Goal: Task Accomplishment & Management: Manage account settings

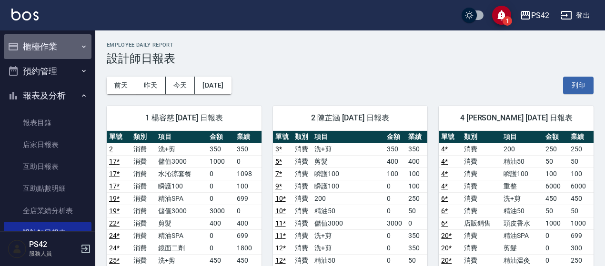
click at [71, 46] on button "櫃檯作業" at bounding box center [48, 46] width 88 height 25
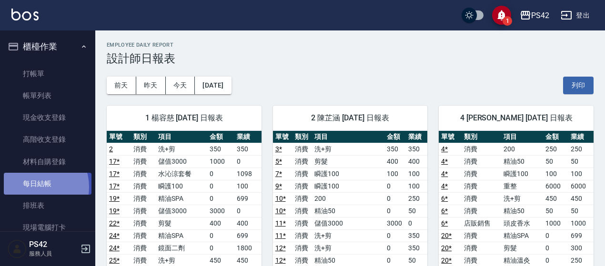
click at [32, 187] on link "每日結帳" at bounding box center [48, 184] width 88 height 22
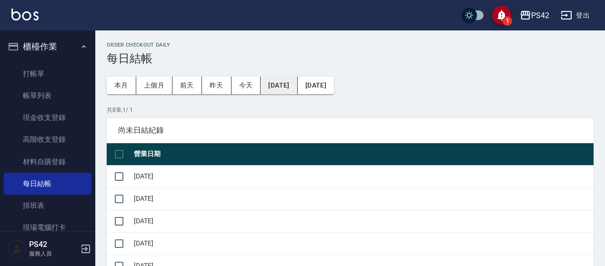
click at [297, 87] on button "[DATE]" at bounding box center [278, 86] width 37 height 18
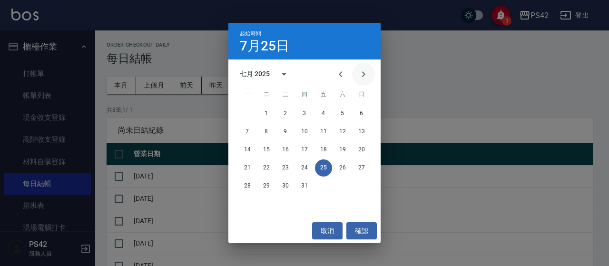
click at [363, 71] on icon "Next month" at bounding box center [363, 74] width 11 height 11
click at [326, 111] on button "1" at bounding box center [323, 113] width 17 height 17
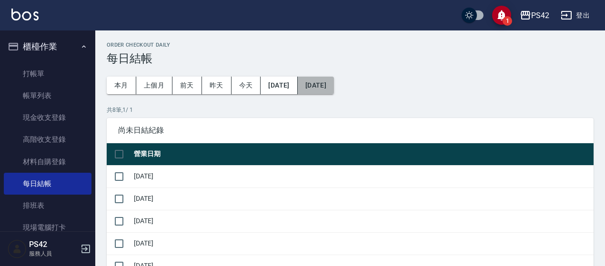
click at [334, 85] on button "[DATE]" at bounding box center [316, 86] width 36 height 18
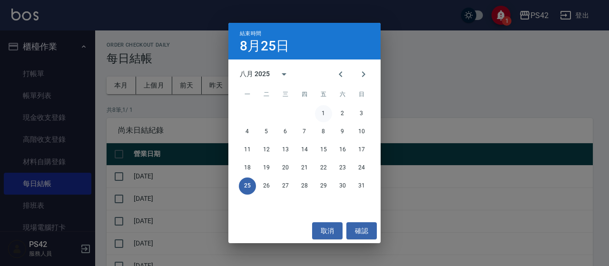
click at [323, 111] on button "1" at bounding box center [323, 113] width 17 height 17
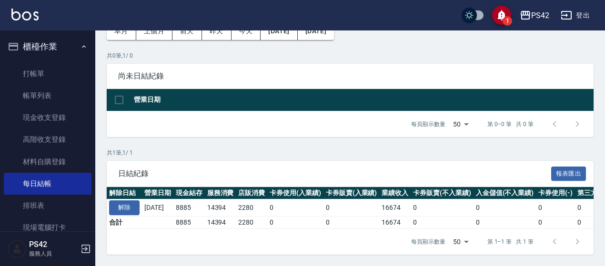
scroll to position [60, 0]
click at [124, 201] on button "解除" at bounding box center [124, 207] width 30 height 15
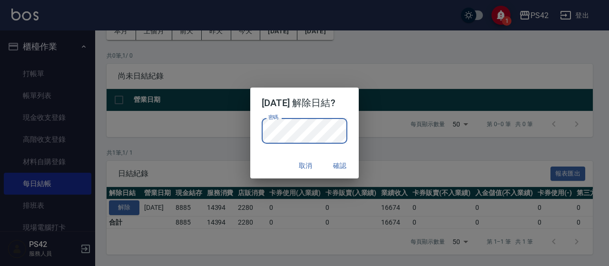
click at [341, 167] on button "確認" at bounding box center [340, 166] width 30 height 18
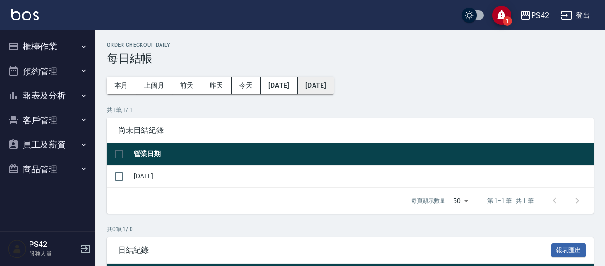
click at [334, 80] on button "[DATE]" at bounding box center [316, 86] width 36 height 18
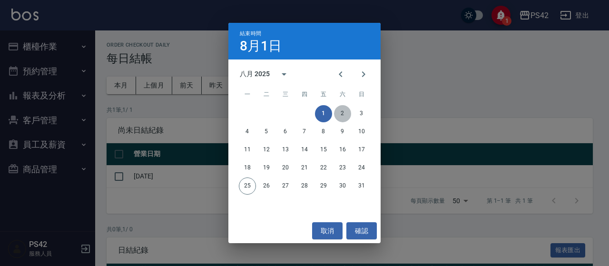
click at [340, 113] on button "2" at bounding box center [342, 113] width 17 height 17
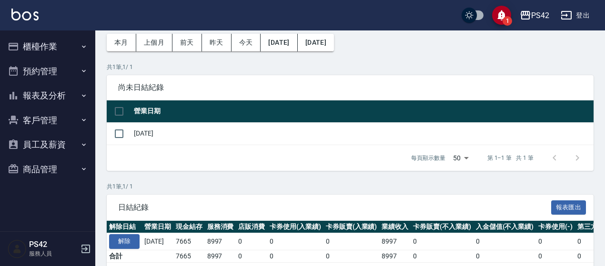
scroll to position [83, 0]
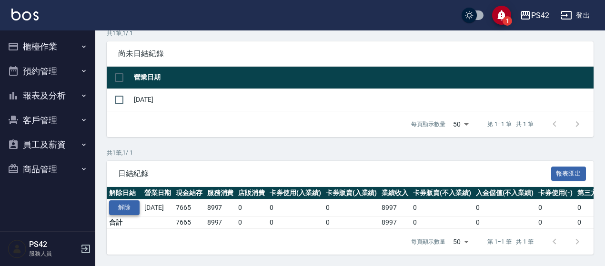
click at [126, 200] on button "解除" at bounding box center [124, 207] width 30 height 15
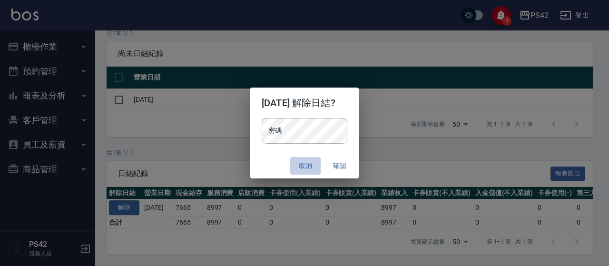
click at [315, 163] on button "取消" at bounding box center [305, 166] width 30 height 18
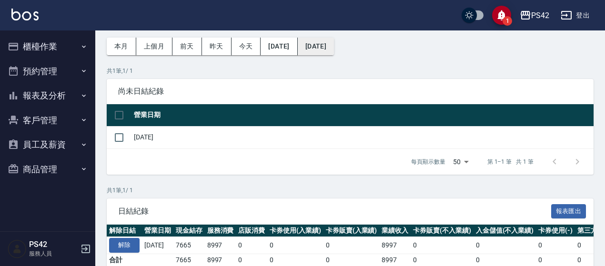
scroll to position [0, 0]
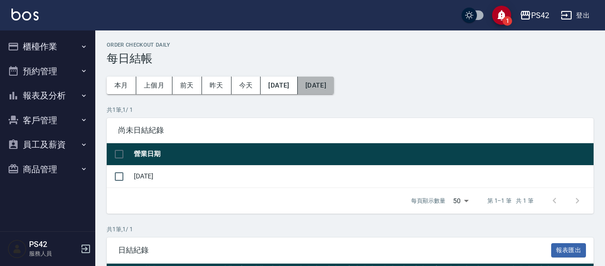
click at [334, 86] on button "[DATE]" at bounding box center [316, 86] width 36 height 18
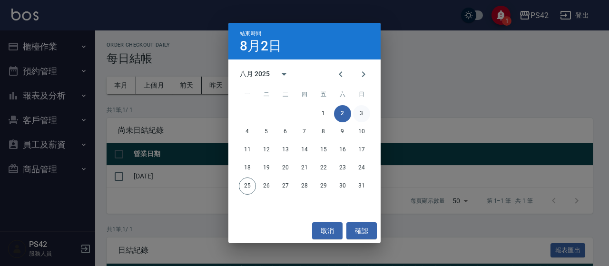
click at [363, 113] on button "3" at bounding box center [361, 113] width 17 height 17
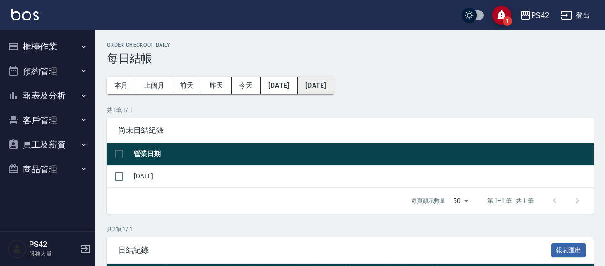
click at [334, 90] on button "[DATE]" at bounding box center [316, 86] width 36 height 18
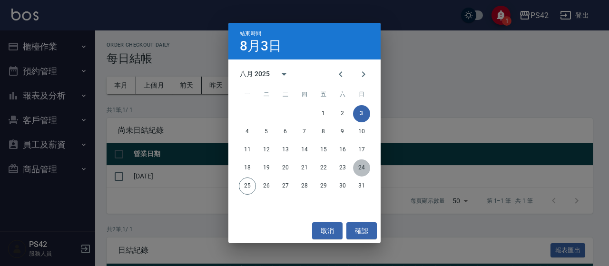
click at [359, 163] on button "24" at bounding box center [361, 167] width 17 height 17
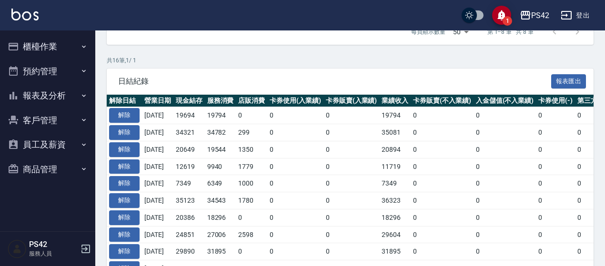
scroll to position [381, 0]
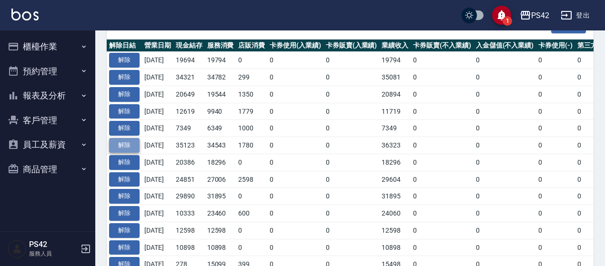
click at [135, 144] on button "解除" at bounding box center [124, 145] width 30 height 15
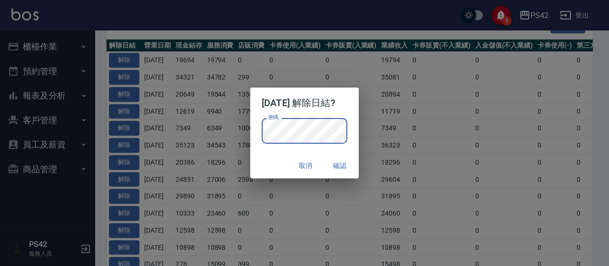
click at [338, 165] on button "確認" at bounding box center [340, 166] width 30 height 18
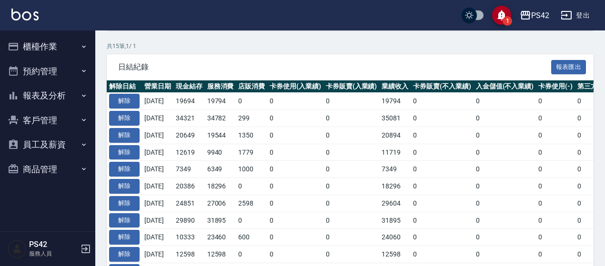
scroll to position [381, 0]
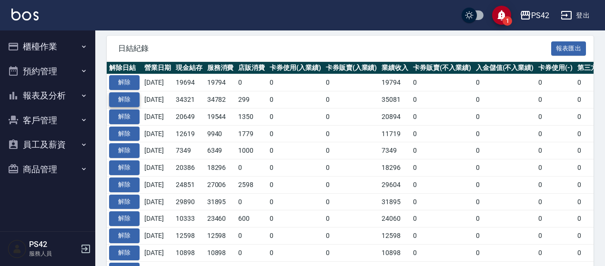
click at [129, 98] on button "解除" at bounding box center [124, 99] width 30 height 15
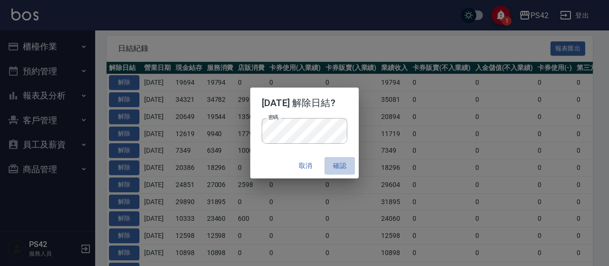
click at [340, 162] on button "確認" at bounding box center [340, 166] width 30 height 18
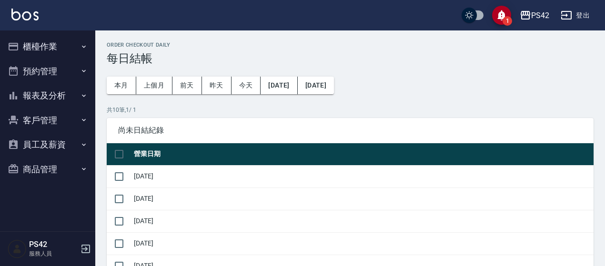
click at [68, 49] on button "櫃檯作業" at bounding box center [48, 46] width 88 height 25
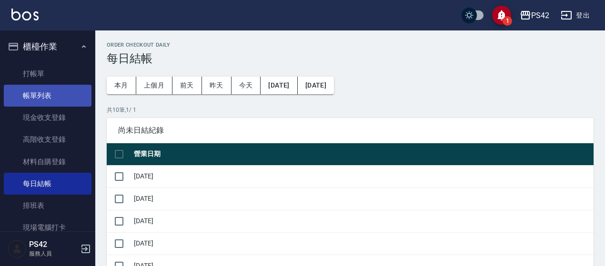
click at [59, 96] on link "帳單列表" at bounding box center [48, 96] width 88 height 22
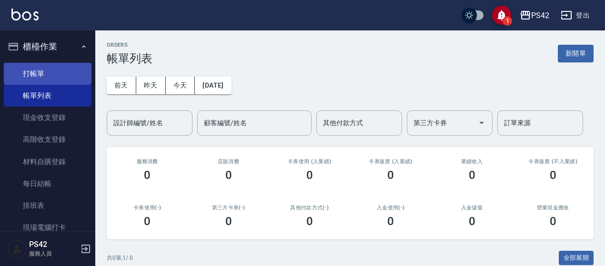
click at [62, 77] on link "打帳單" at bounding box center [48, 74] width 88 height 22
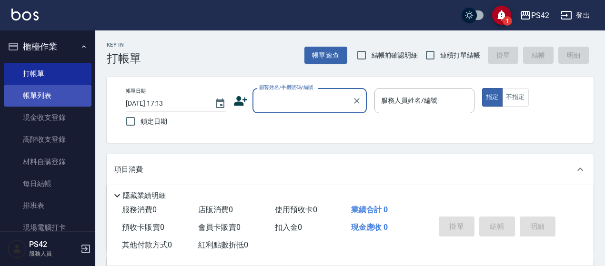
click at [30, 96] on link "帳單列表" at bounding box center [48, 96] width 88 height 22
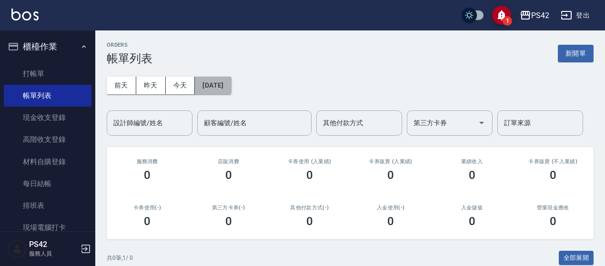
click at [220, 80] on button "[DATE]" at bounding box center [213, 86] width 36 height 18
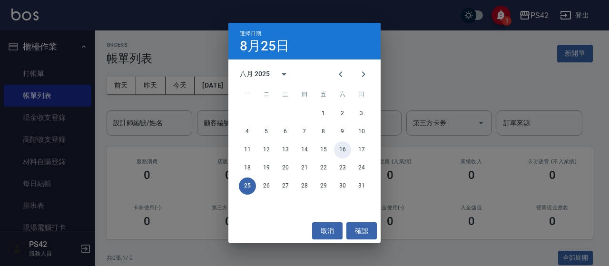
click at [344, 145] on button "16" at bounding box center [342, 149] width 17 height 17
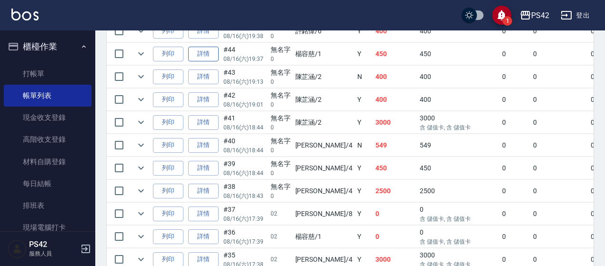
scroll to position [428, 0]
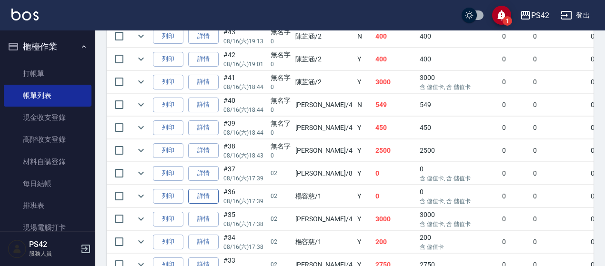
click at [208, 189] on link "詳情" at bounding box center [203, 196] width 30 height 15
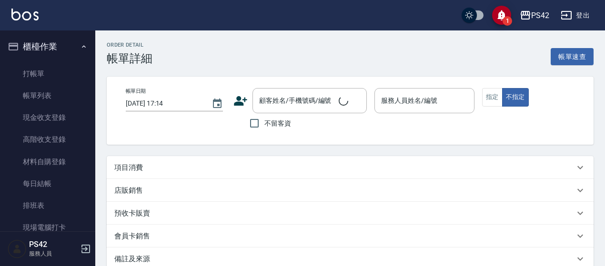
type input "2025/08/16 17:39"
type input "楊容慈-1"
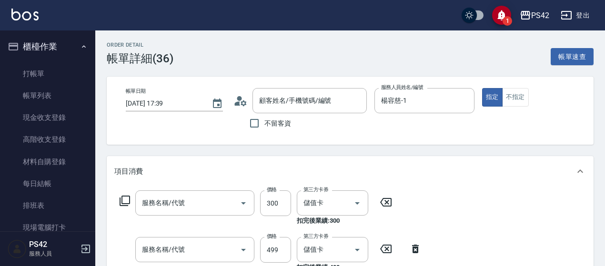
type input "/02/null"
type input "剪髮(302)"
type input "伊黛莉499(0499)"
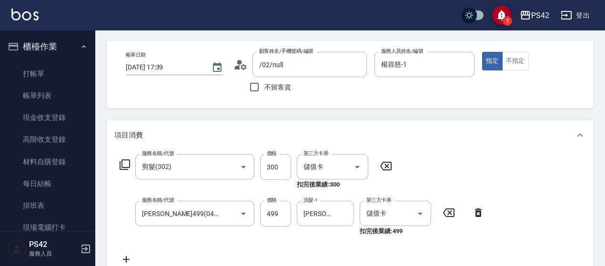
scroll to position [95, 0]
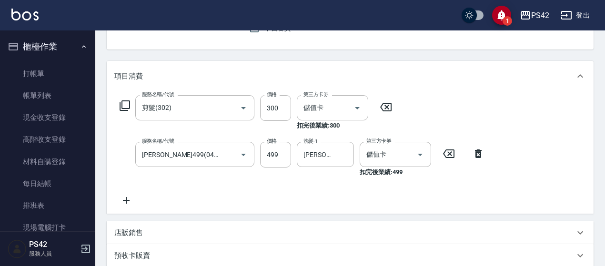
click at [124, 200] on icon at bounding box center [126, 200] width 7 height 7
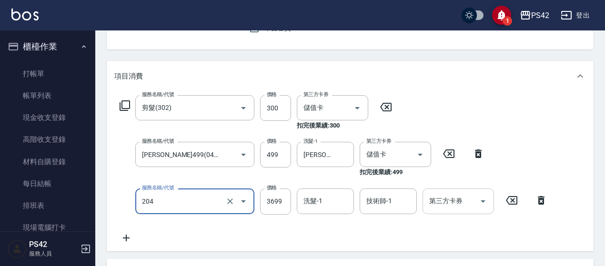
click at [484, 201] on icon "Open" at bounding box center [482, 201] width 5 height 2
type input "OVC燙髮(204)"
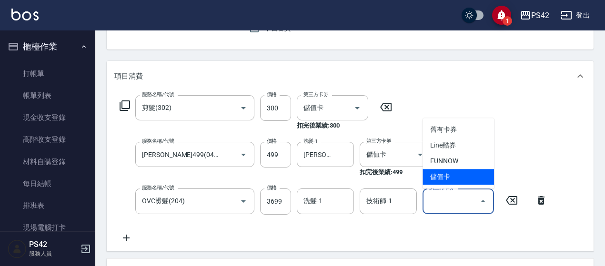
click at [464, 179] on span "儲值卡" at bounding box center [457, 177] width 71 height 16
type input "儲值卡"
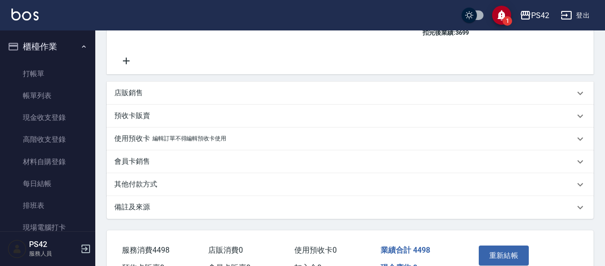
scroll to position [286, 0]
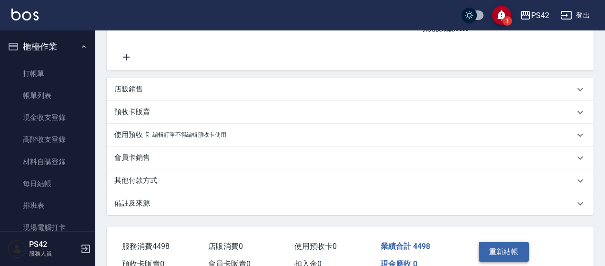
click at [489, 255] on button "重新結帳" at bounding box center [503, 252] width 50 height 20
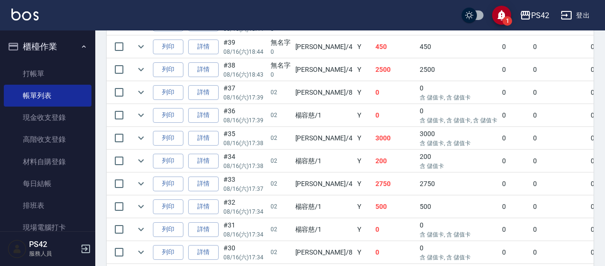
scroll to position [524, 0]
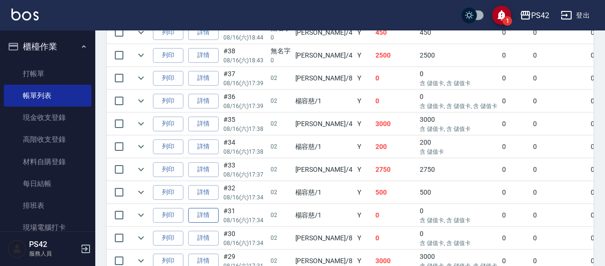
click at [209, 211] on link "詳情" at bounding box center [203, 215] width 30 height 15
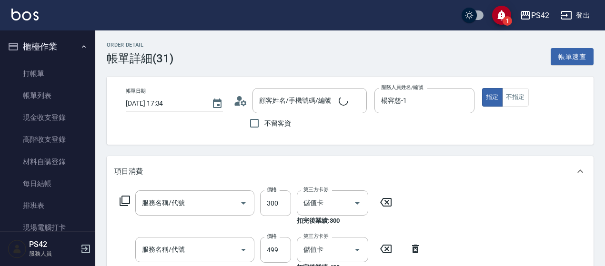
type input "2025/08/16 17:34"
type input "楊容慈-1"
type input "/02/null"
type input "剪髮(302)"
type input "伊黛莉499(0499)"
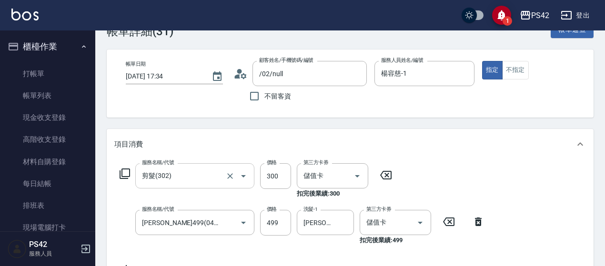
scroll to position [95, 0]
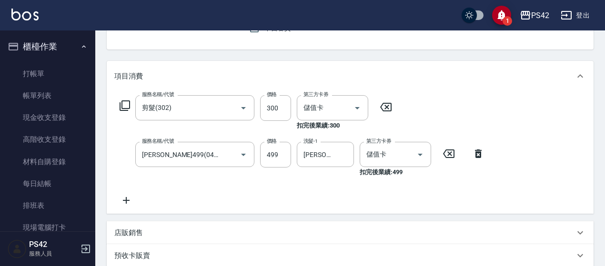
click at [127, 195] on icon at bounding box center [126, 200] width 24 height 11
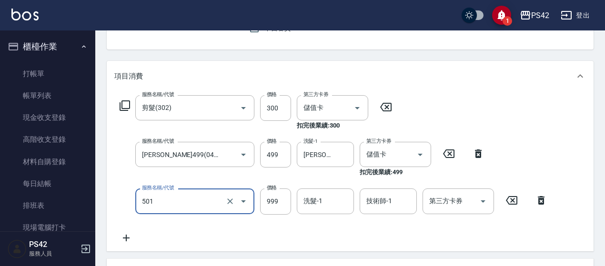
type input "染髮(501)"
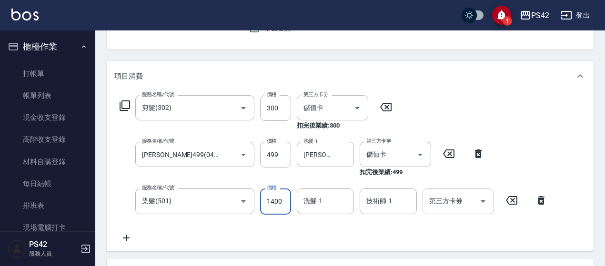
click at [487, 200] on icon "Open" at bounding box center [482, 201] width 11 height 11
type input "1400"
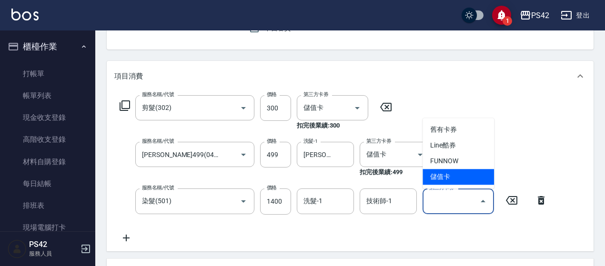
click at [462, 180] on span "儲值卡" at bounding box center [457, 177] width 71 height 16
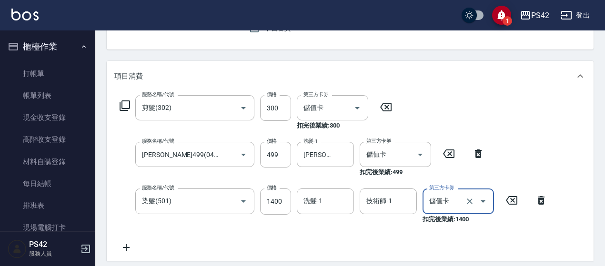
type input "儲值卡"
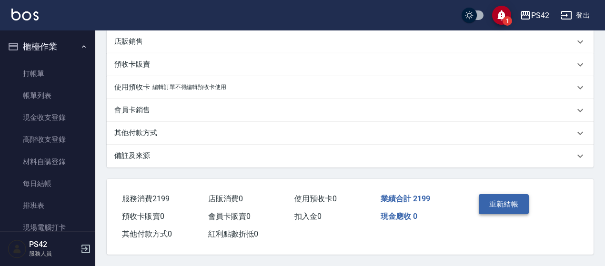
scroll to position [336, 0]
click at [496, 206] on button "重新結帳" at bounding box center [503, 204] width 50 height 20
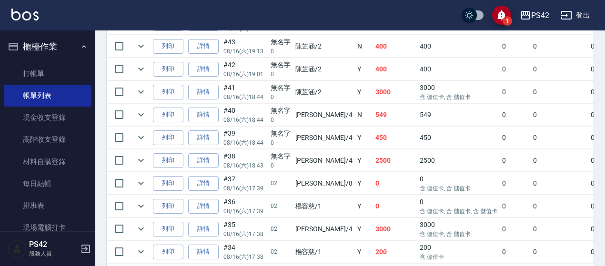
scroll to position [476, 0]
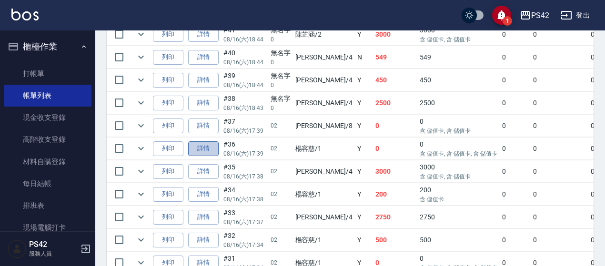
click at [217, 143] on link "詳情" at bounding box center [203, 148] width 30 height 15
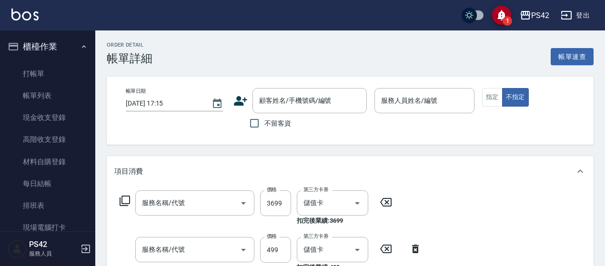
type input "2025/08/16 17:39"
type input "楊容慈-1"
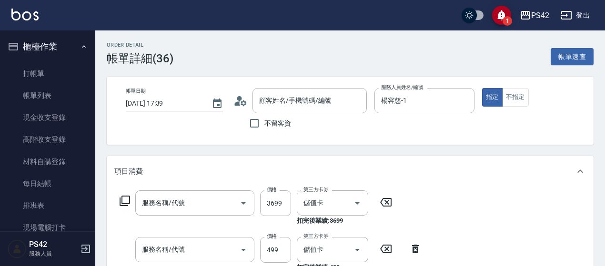
type input "OVC燙髮(204)"
type input "伊黛莉499(0499)"
type input "剪髮(302)"
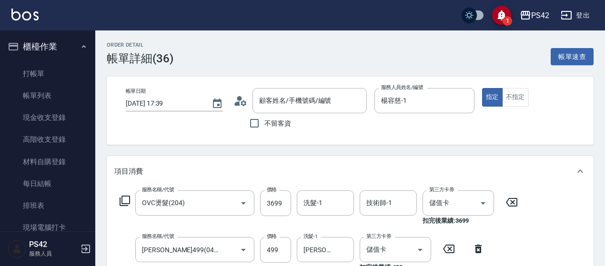
type input "/02/null"
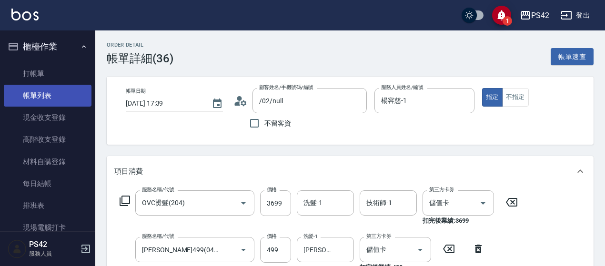
click at [46, 90] on link "帳單列表" at bounding box center [48, 96] width 88 height 22
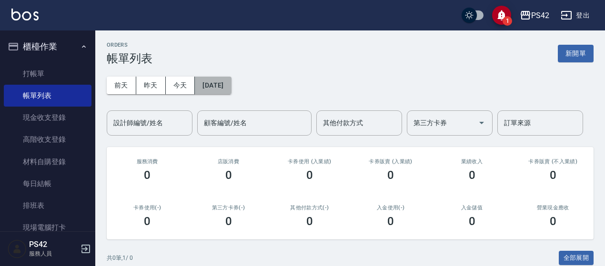
click at [229, 83] on button "[DATE]" at bounding box center [213, 86] width 36 height 18
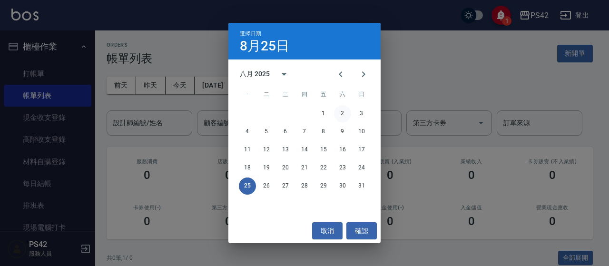
click at [342, 113] on button "2" at bounding box center [342, 113] width 17 height 17
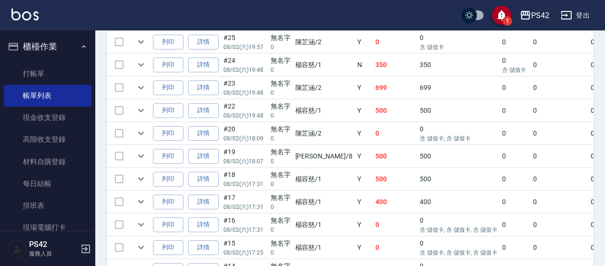
scroll to position [333, 0]
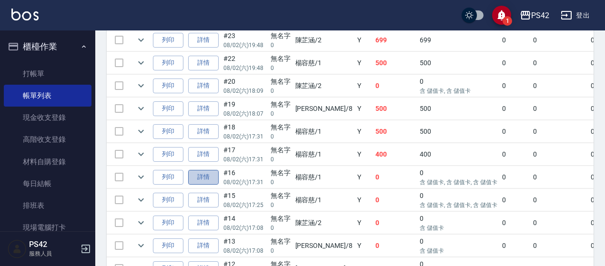
click at [210, 170] on link "詳情" at bounding box center [203, 177] width 30 height 15
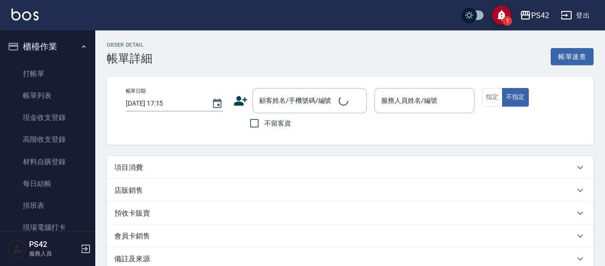
type input "2025/08/02 17:31"
type input "楊容慈-1"
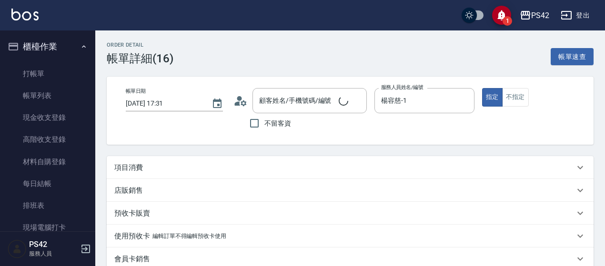
type input "無名字/0/null"
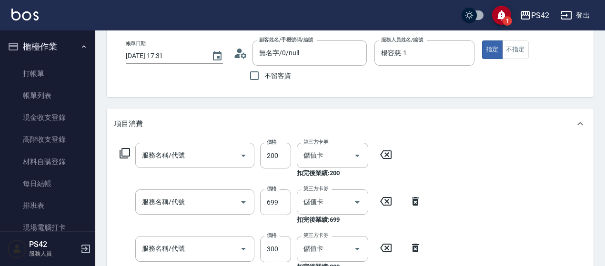
type input "自備護髮(400)"
type input "精油SPA(0699)"
type input "剪髮(302)"
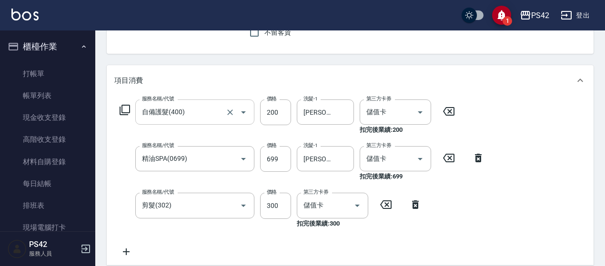
scroll to position [143, 0]
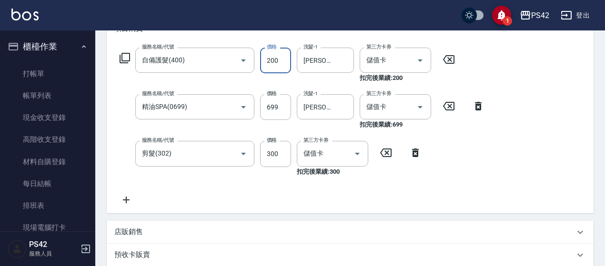
click at [279, 58] on input "200" at bounding box center [275, 61] width 31 height 26
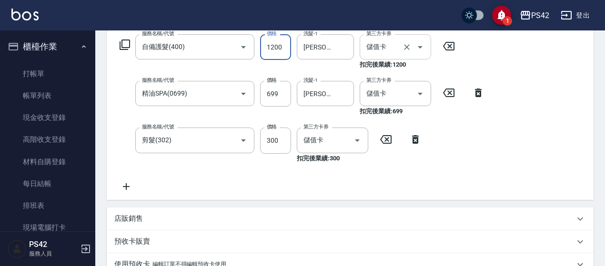
scroll to position [50, 0]
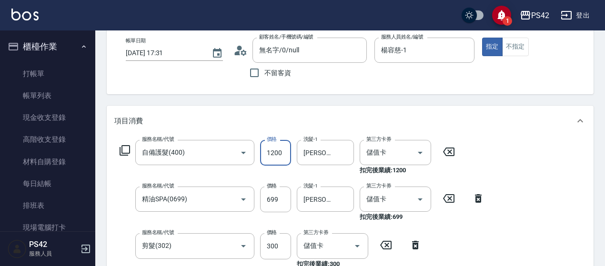
type input "1200"
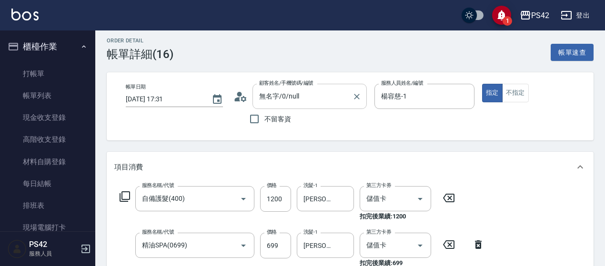
scroll to position [0, 0]
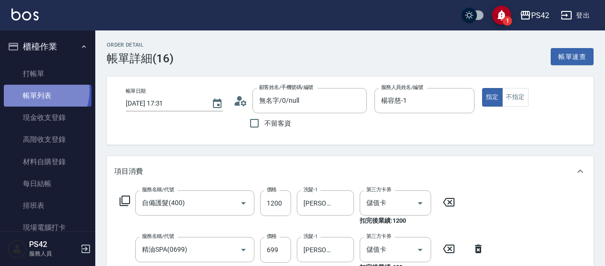
click at [36, 91] on link "帳單列表" at bounding box center [48, 96] width 88 height 22
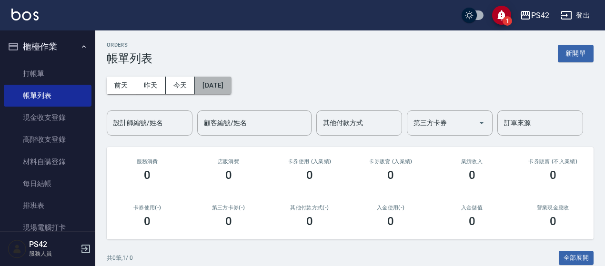
click at [229, 84] on button "[DATE]" at bounding box center [213, 86] width 36 height 18
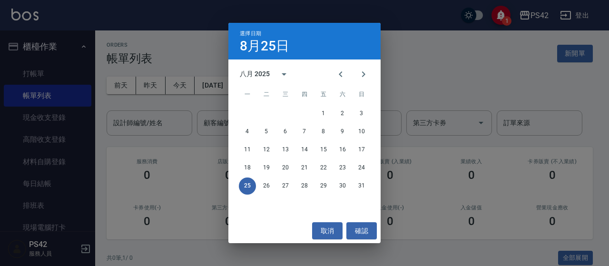
click at [100, 155] on div "選擇日期 8月25日 八月 2025 一 二 三 四 五 六 日 1 2 3 4 5 6 7 8 9 10 11 12 13 14 15 16 17 18 1…" at bounding box center [304, 133] width 609 height 266
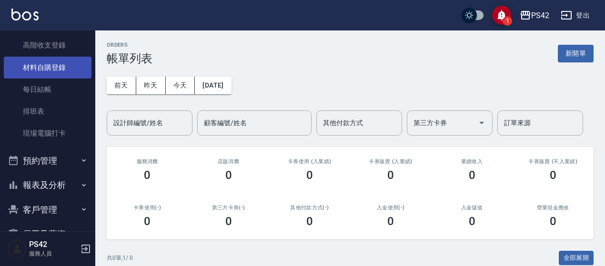
scroll to position [95, 0]
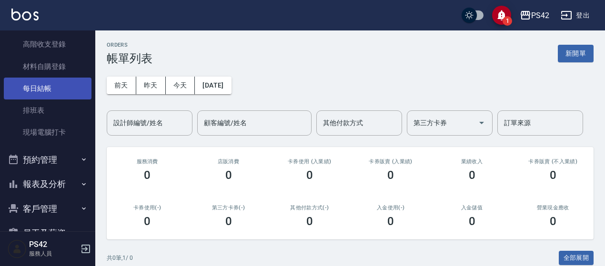
click at [45, 92] on link "每日結帳" at bounding box center [48, 89] width 88 height 22
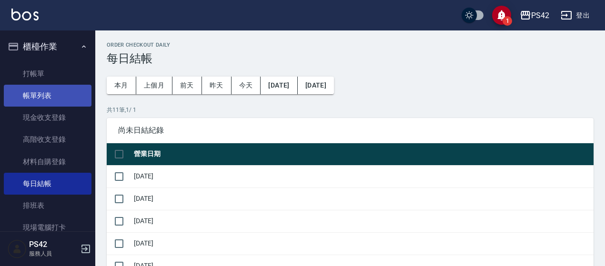
click at [53, 94] on link "帳單列表" at bounding box center [48, 96] width 88 height 22
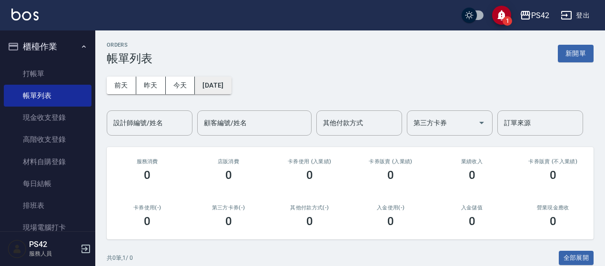
click at [228, 82] on button "[DATE]" at bounding box center [213, 86] width 36 height 18
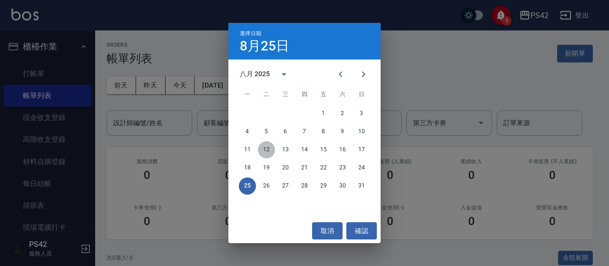
click at [265, 151] on button "12" at bounding box center [266, 149] width 17 height 17
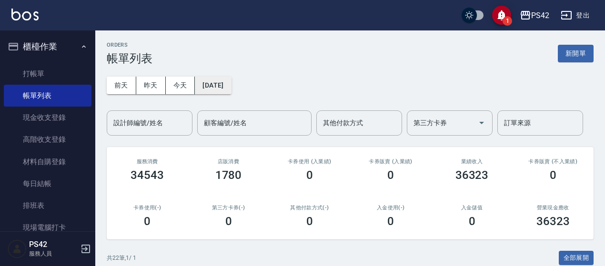
click at [222, 84] on button "[DATE]" at bounding box center [213, 86] width 36 height 18
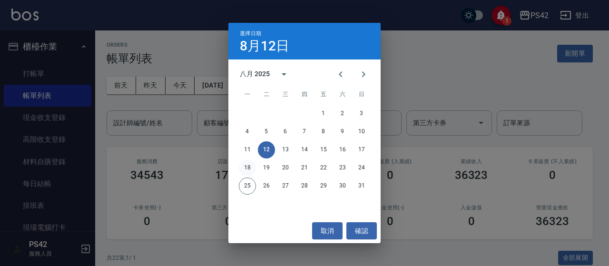
click at [249, 168] on button "18" at bounding box center [247, 167] width 17 height 17
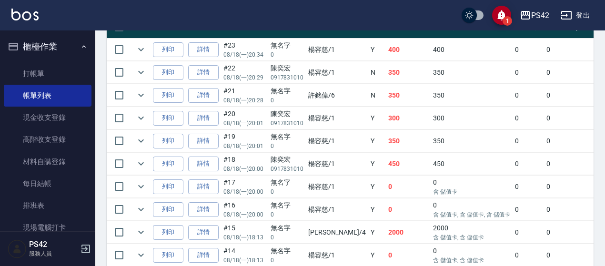
scroll to position [286, 0]
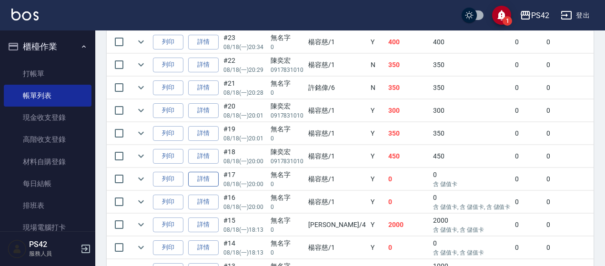
click at [212, 179] on link "詳情" at bounding box center [203, 179] width 30 height 15
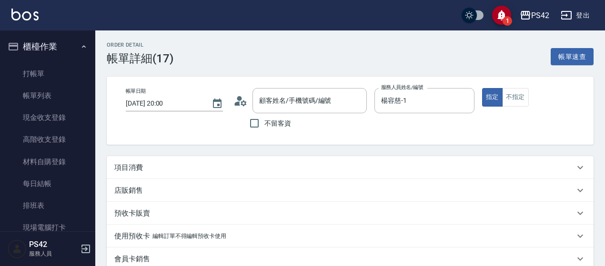
type input "2025/08/18 20:00"
type input "楊容慈-1"
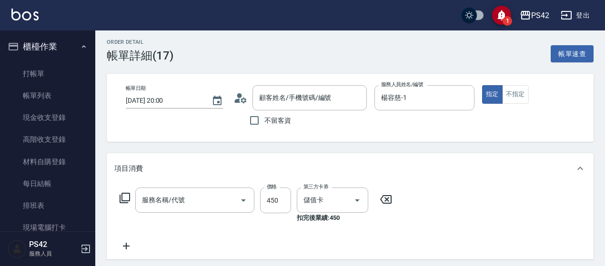
type input "無名字/0/null"
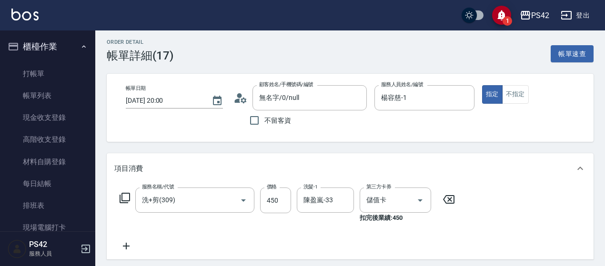
type input "洗+剪(309)"
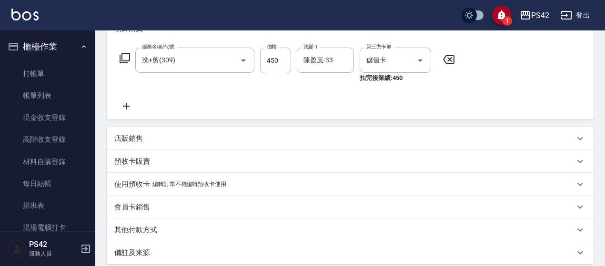
click at [126, 106] on icon at bounding box center [126, 106] width 7 height 7
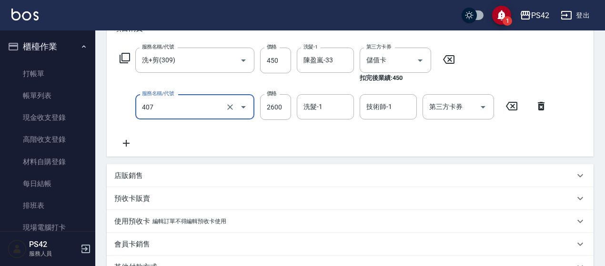
type input "護髮A(407)"
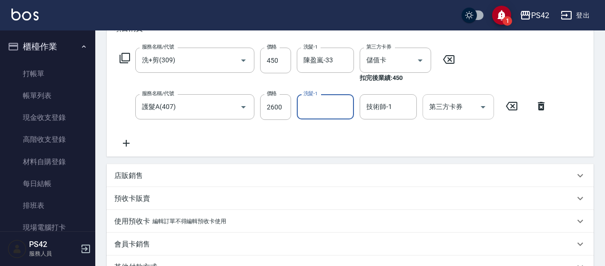
click at [484, 107] on icon "Open" at bounding box center [482, 107] width 5 height 2
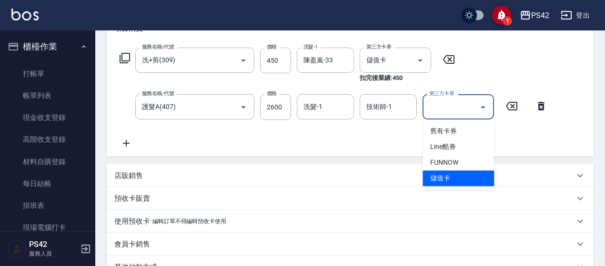
click at [441, 180] on span "儲值卡" at bounding box center [457, 178] width 71 height 16
type input "儲值卡"
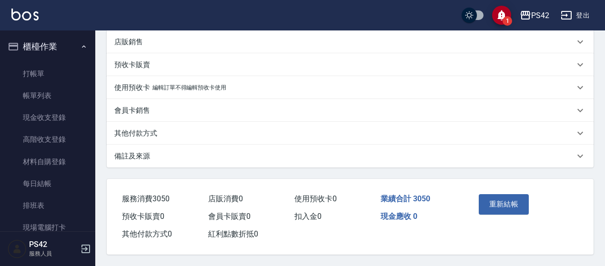
scroll to position [289, 0]
click at [501, 200] on button "重新結帳" at bounding box center [503, 204] width 50 height 20
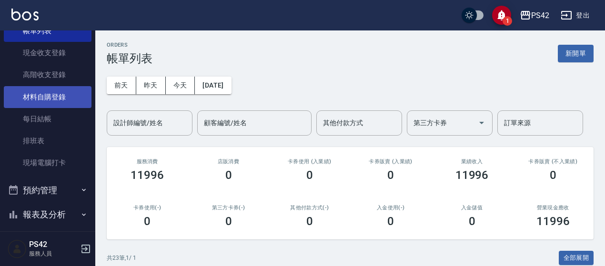
scroll to position [95, 0]
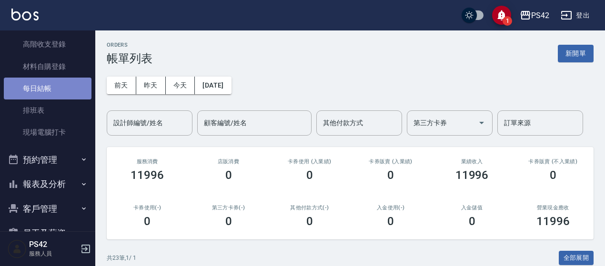
click at [48, 90] on link "每日結帳" at bounding box center [48, 89] width 88 height 22
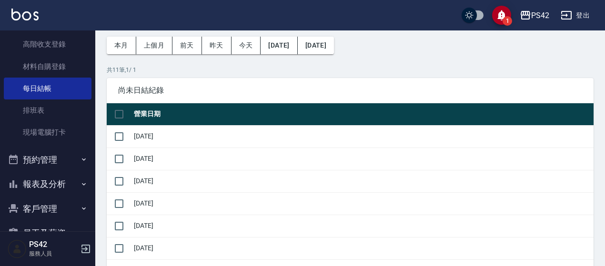
scroll to position [95, 0]
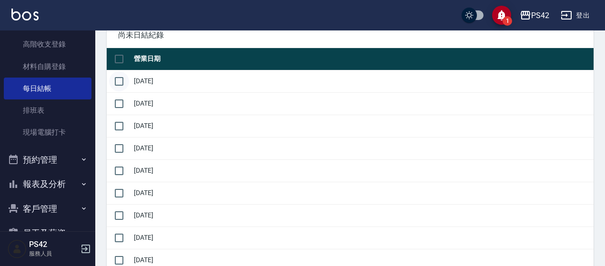
click at [119, 81] on input "checkbox" at bounding box center [119, 81] width 20 height 20
checkbox input "true"
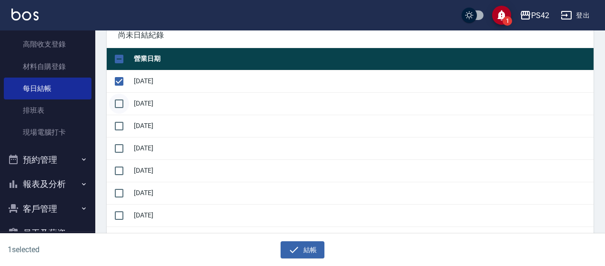
click at [122, 103] on input "checkbox" at bounding box center [119, 104] width 20 height 20
checkbox input "true"
click at [121, 119] on input "checkbox" at bounding box center [119, 126] width 20 height 20
checkbox input "true"
click at [299, 247] on button "結帳" at bounding box center [302, 250] width 44 height 18
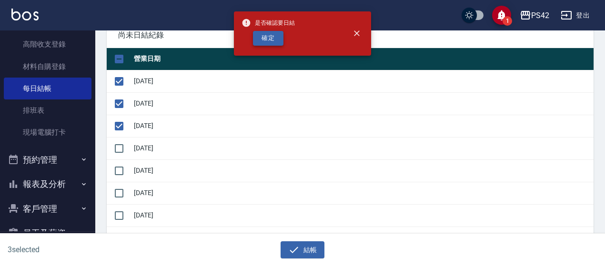
click at [272, 38] on button "確定" at bounding box center [268, 38] width 30 height 15
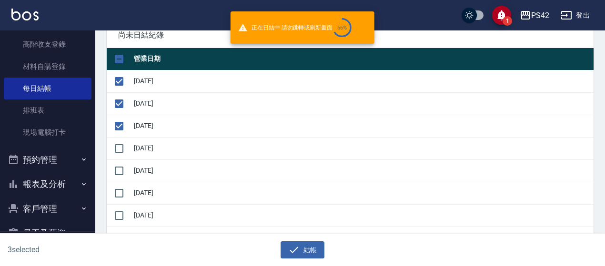
checkbox input "false"
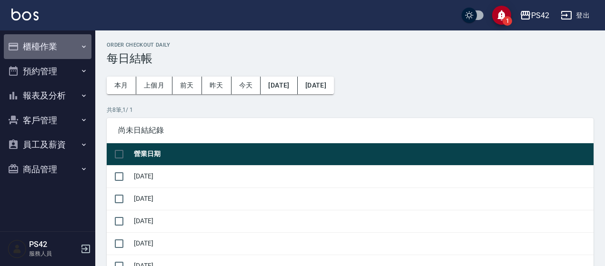
click at [64, 46] on button "櫃檯作業" at bounding box center [48, 46] width 88 height 25
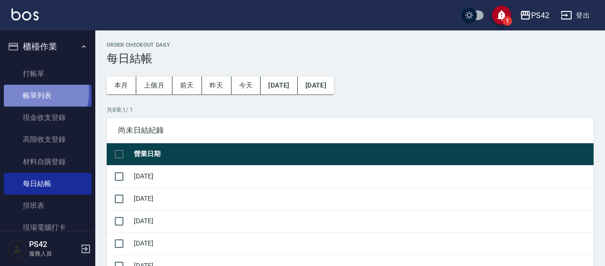
click at [28, 92] on link "帳單列表" at bounding box center [48, 96] width 88 height 22
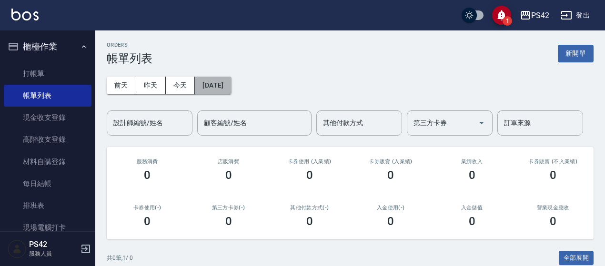
click at [214, 78] on button "[DATE]" at bounding box center [213, 86] width 36 height 18
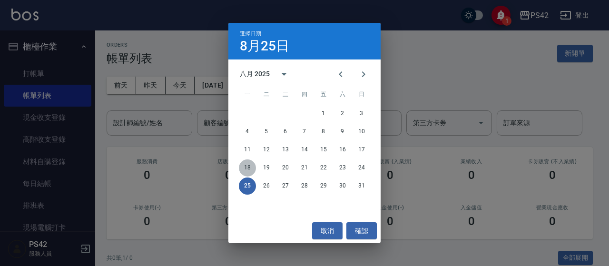
click at [249, 169] on button "18" at bounding box center [247, 167] width 17 height 17
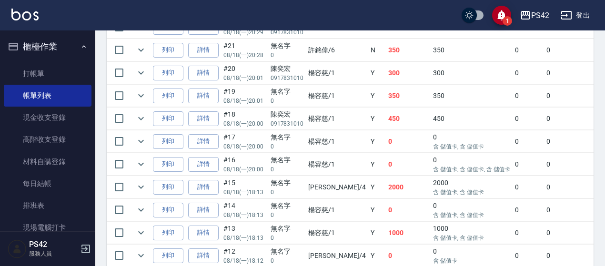
scroll to position [381, 0]
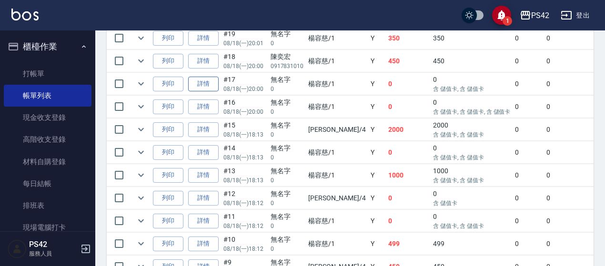
click at [205, 84] on link "詳情" at bounding box center [203, 84] width 30 height 15
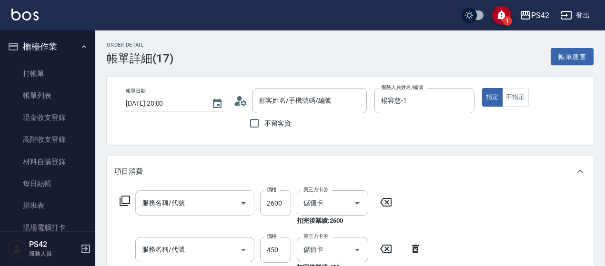
type input "2025/08/18 20:00"
type input "楊容慈-1"
type input "護髮A(407)"
type input "洗+剪(309)"
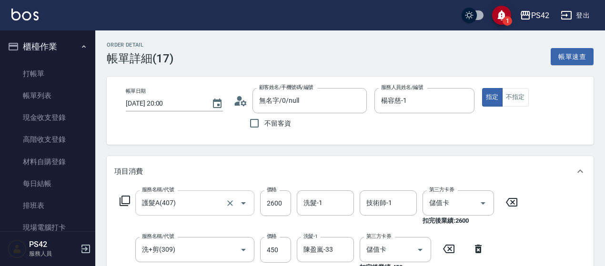
scroll to position [48, 0]
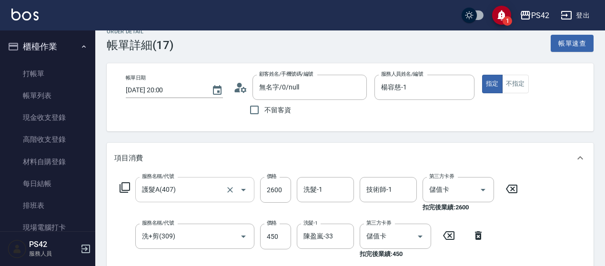
type input "無名字/0/null"
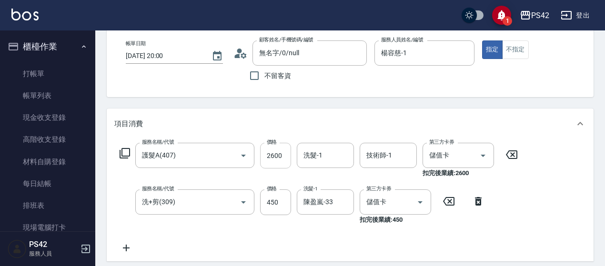
click at [283, 157] on input "2600" at bounding box center [275, 156] width 31 height 26
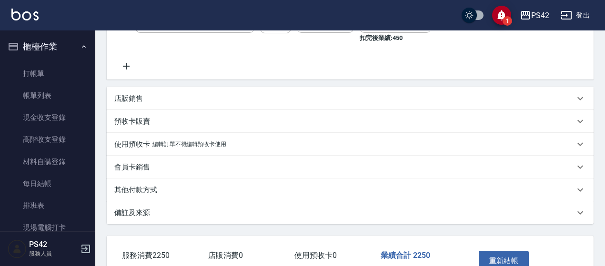
scroll to position [238, 0]
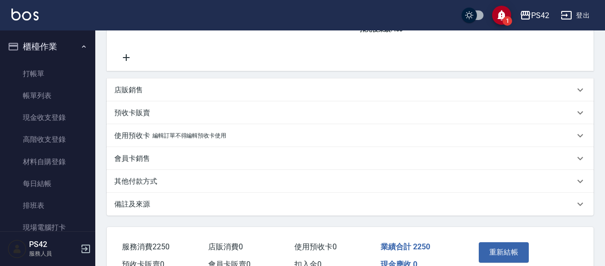
type input "1800"
click at [491, 249] on button "重新結帳" at bounding box center [503, 252] width 50 height 20
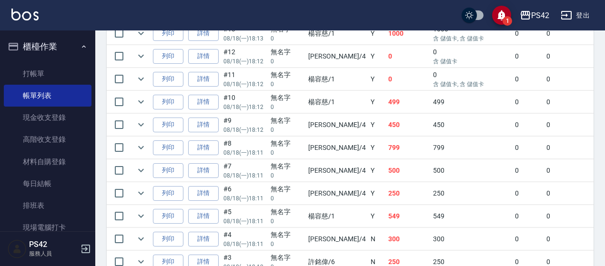
scroll to position [422, 0]
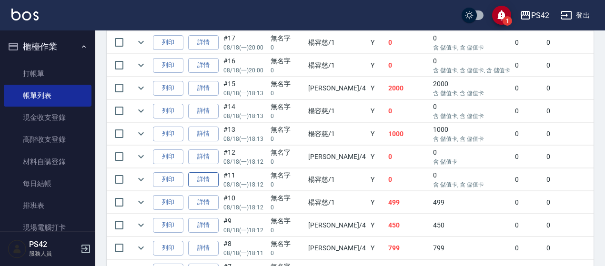
click at [212, 177] on link "詳情" at bounding box center [203, 179] width 30 height 15
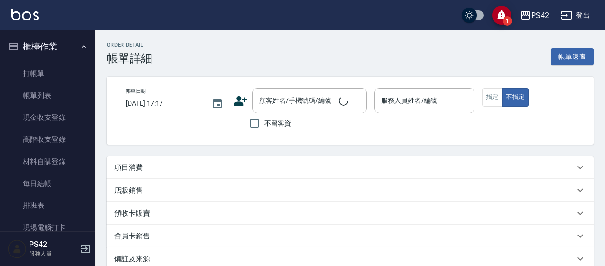
type input "2025/08/18 18:12"
type input "楊容慈-1"
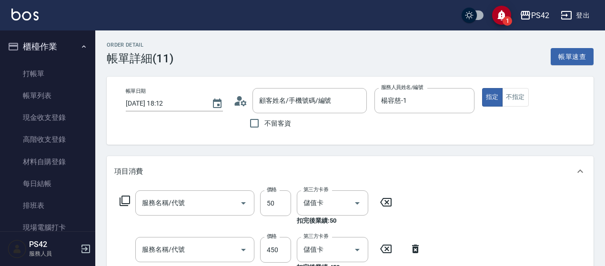
type input "無名字/0/null"
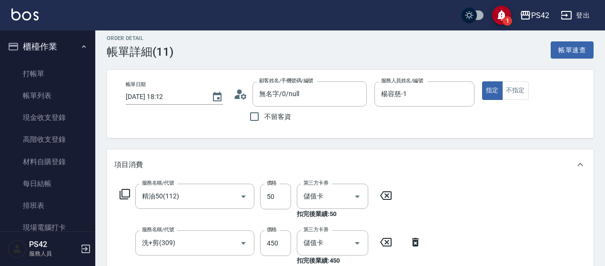
type input "精油50(112)"
type input "洗+剪(309)"
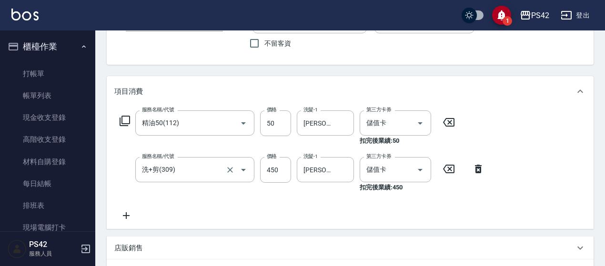
scroll to position [95, 0]
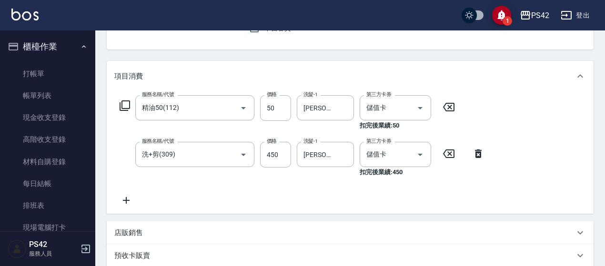
click at [125, 198] on icon at bounding box center [126, 200] width 24 height 11
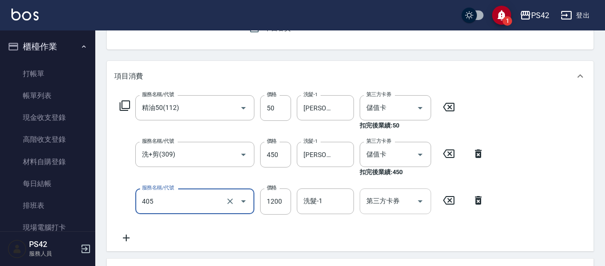
click at [412, 206] on div at bounding box center [419, 201] width 14 height 25
type input "1200護(405)"
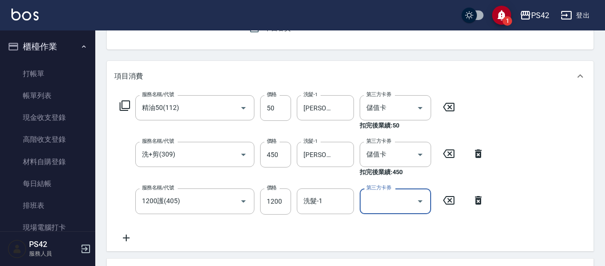
click at [418, 205] on icon "Open" at bounding box center [419, 201] width 11 height 11
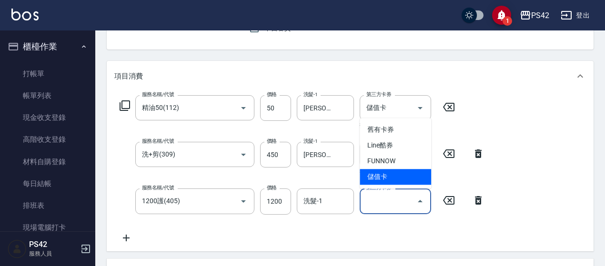
click at [406, 179] on span "儲值卡" at bounding box center [394, 177] width 71 height 16
type input "儲值卡"
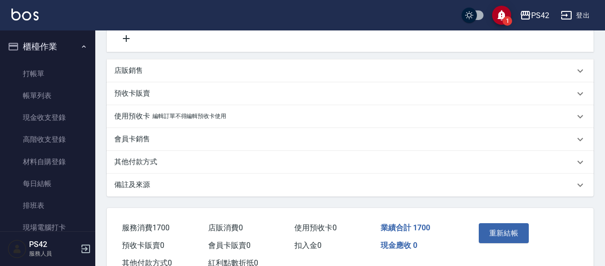
scroll to position [333, 0]
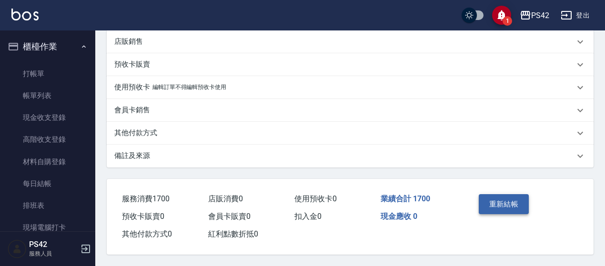
click at [493, 203] on button "重新結帳" at bounding box center [503, 204] width 50 height 20
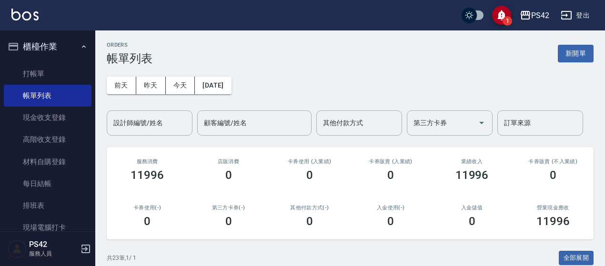
click at [80, 45] on icon "button" at bounding box center [84, 47] width 8 height 8
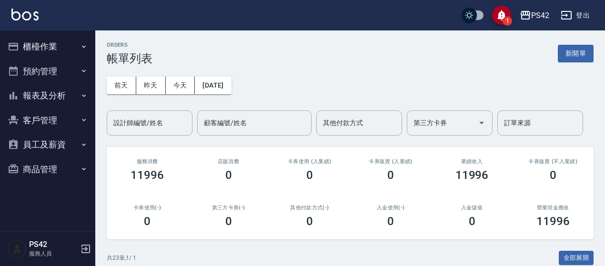
click at [61, 93] on button "報表及分析" at bounding box center [48, 95] width 88 height 25
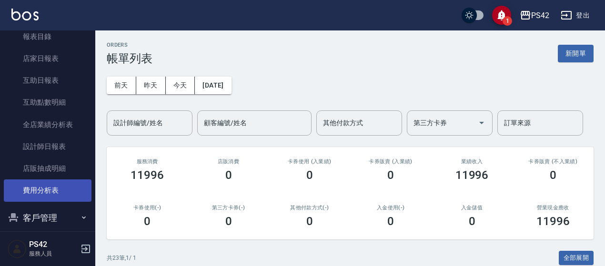
scroll to position [95, 0]
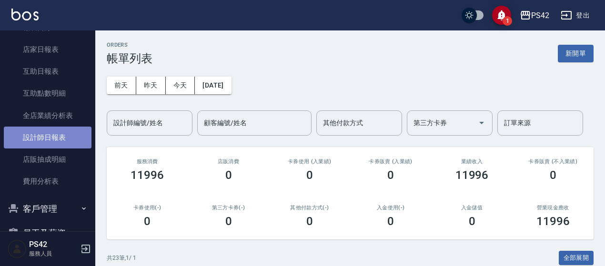
click at [52, 133] on link "設計師日報表" at bounding box center [48, 138] width 88 height 22
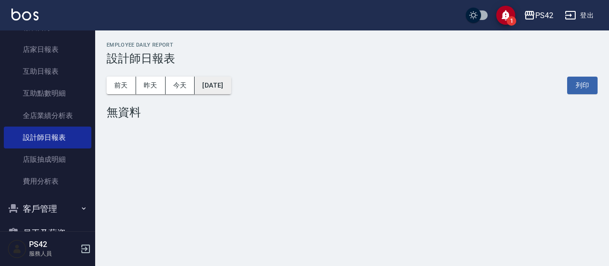
click at [231, 89] on button "[DATE]" at bounding box center [213, 86] width 36 height 18
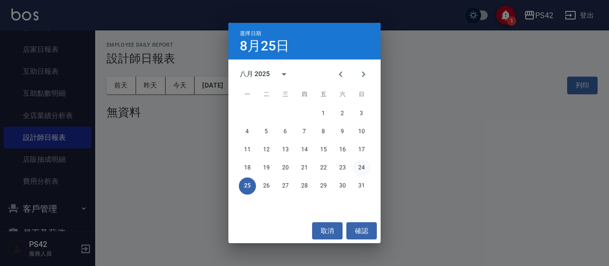
click at [359, 165] on button "24" at bounding box center [361, 167] width 17 height 17
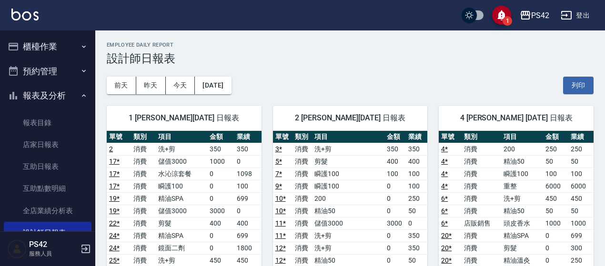
click at [80, 45] on icon "button" at bounding box center [84, 47] width 8 height 8
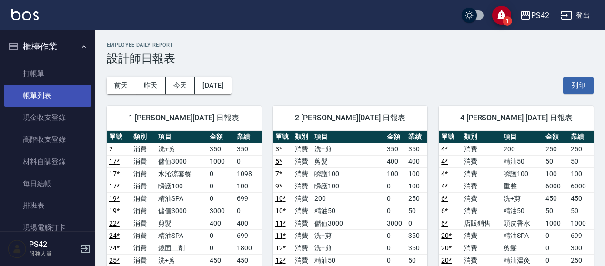
click at [56, 96] on link "帳單列表" at bounding box center [48, 96] width 88 height 22
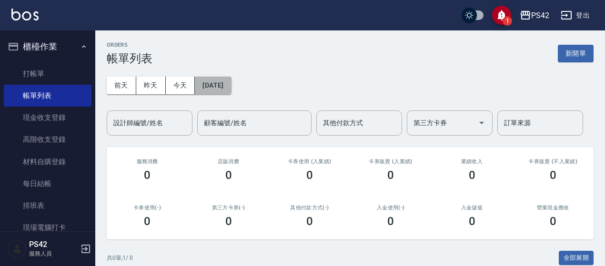
click at [231, 90] on button "[DATE]" at bounding box center [213, 86] width 36 height 18
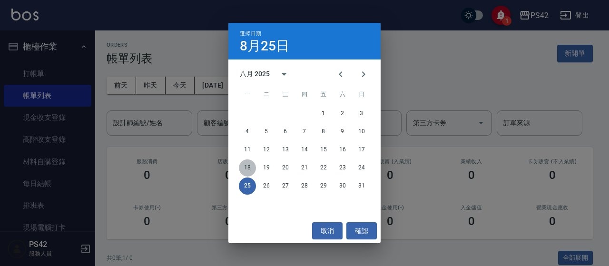
click at [248, 169] on button "18" at bounding box center [247, 167] width 17 height 17
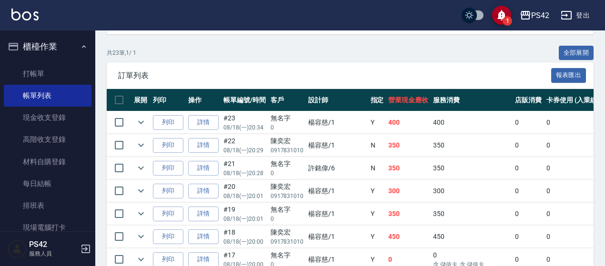
scroll to position [232, 0]
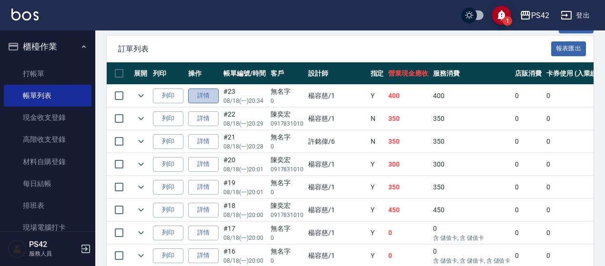
click at [208, 93] on link "詳情" at bounding box center [203, 96] width 30 height 15
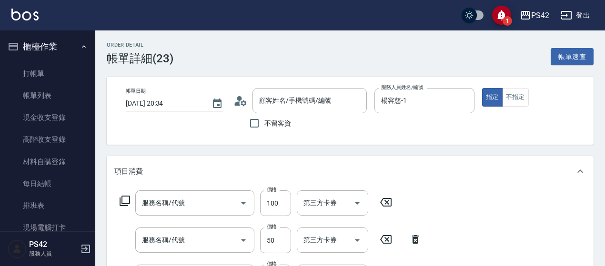
type input "2025/08/18 20:34"
type input "楊容慈-1"
type input "瞬護100(113)"
type input "精油50(112)"
type input "200(111)"
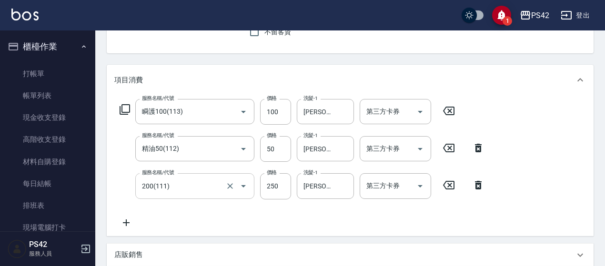
type input "無名字/0/null"
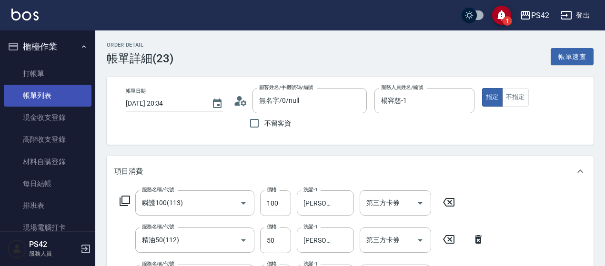
click at [44, 97] on link "帳單列表" at bounding box center [48, 96] width 88 height 22
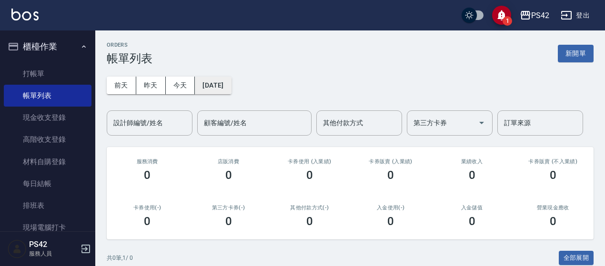
click at [229, 86] on button "[DATE]" at bounding box center [213, 86] width 36 height 18
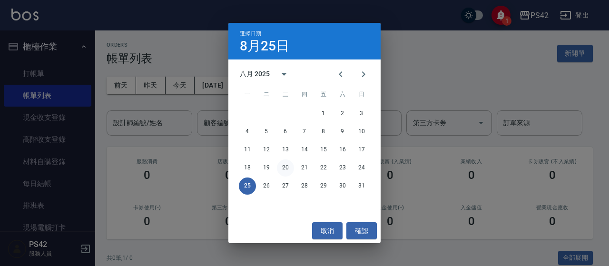
click at [284, 165] on button "20" at bounding box center [285, 167] width 17 height 17
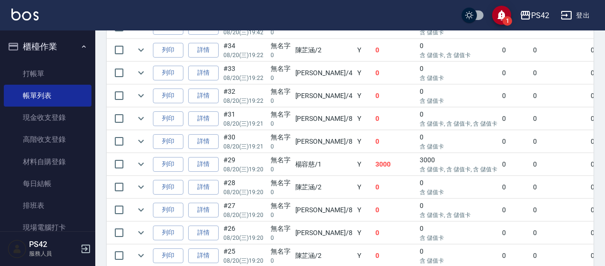
scroll to position [238, 0]
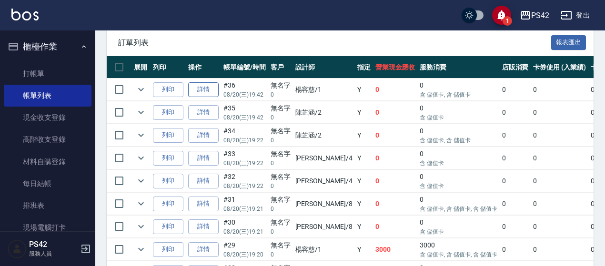
click at [209, 89] on link "詳情" at bounding box center [203, 89] width 30 height 15
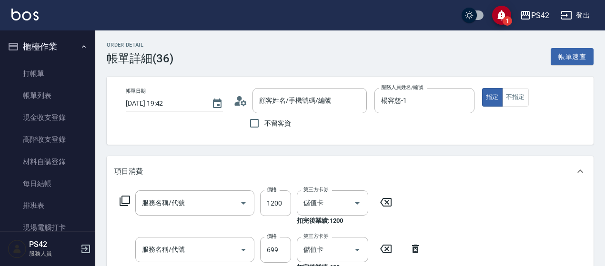
type input "2025/08/20 19:42"
type input "楊容慈-1"
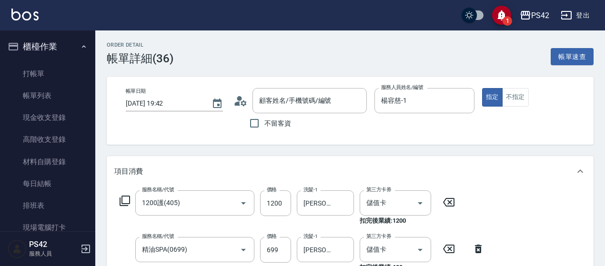
scroll to position [95, 0]
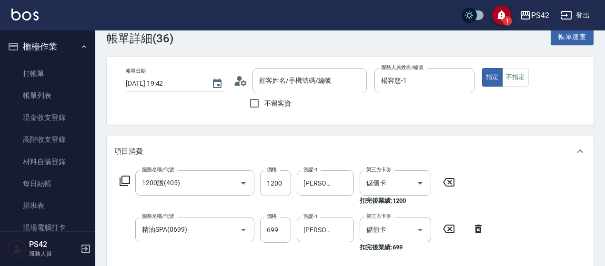
type input "1200護(405)"
type input "精油SPA(0699)"
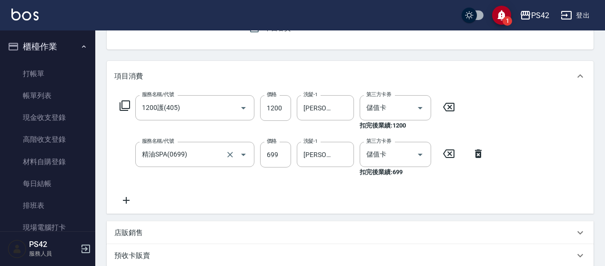
type input "無名字/0/null"
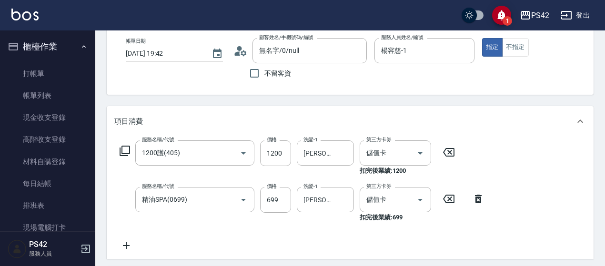
scroll to position [0, 0]
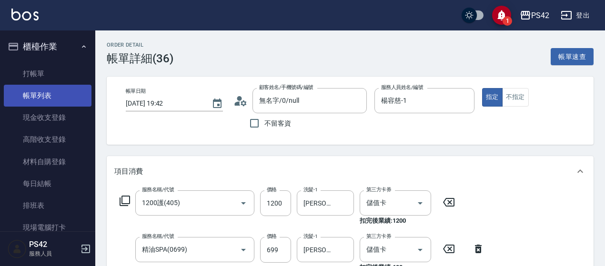
click at [54, 92] on link "帳單列表" at bounding box center [48, 96] width 88 height 22
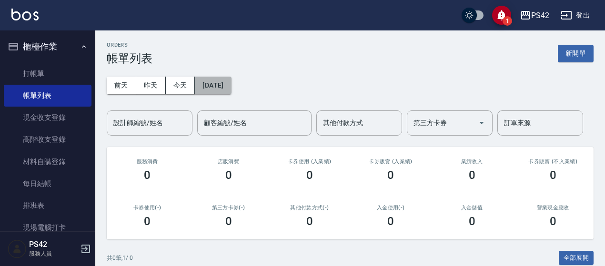
click at [231, 90] on button "[DATE]" at bounding box center [213, 86] width 36 height 18
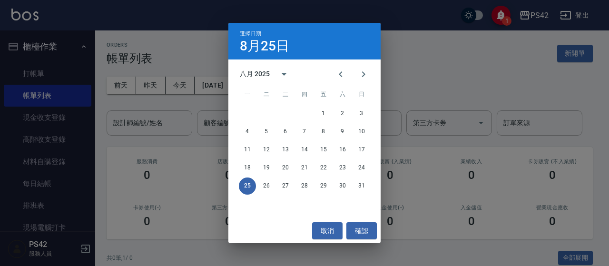
click at [462, 89] on div "選擇日期 8月25日 八月 2025 一 二 三 四 五 六 日 1 2 3 4 5 6 7 8 9 10 11 12 13 14 15 16 17 18 1…" at bounding box center [304, 133] width 609 height 266
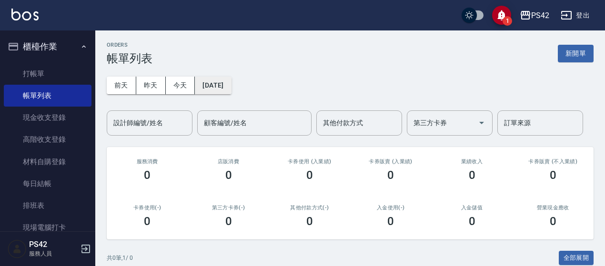
click at [231, 89] on button "[DATE]" at bounding box center [213, 86] width 36 height 18
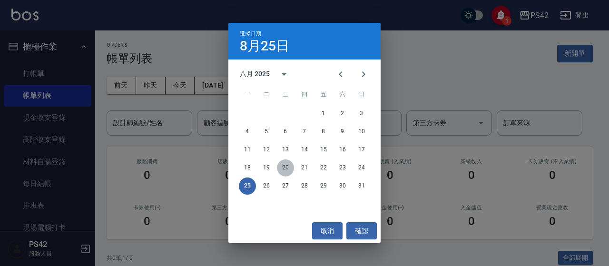
click at [288, 167] on button "20" at bounding box center [285, 167] width 17 height 17
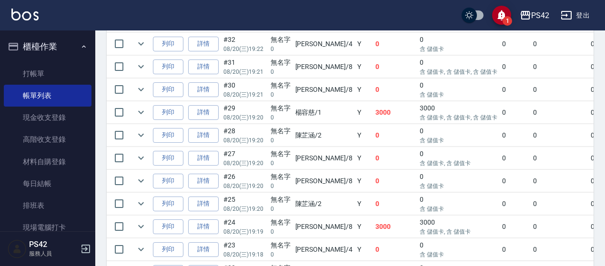
scroll to position [381, 0]
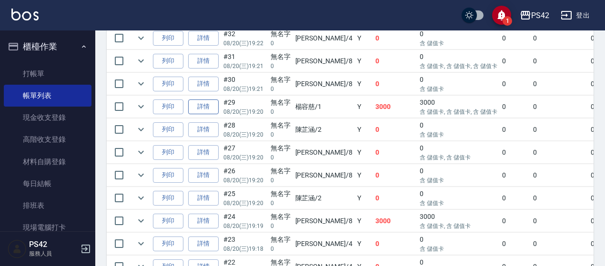
click at [208, 100] on link "詳情" at bounding box center [203, 106] width 30 height 15
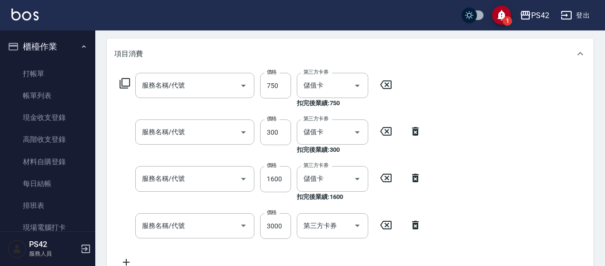
type input "2025/08/20 19:20"
type input "楊容慈-1"
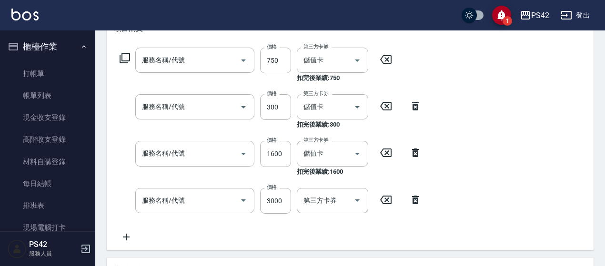
type input "750護(403)"
type input "300護(401)"
type input "染髮(501)"
type input "儲值3000(901)"
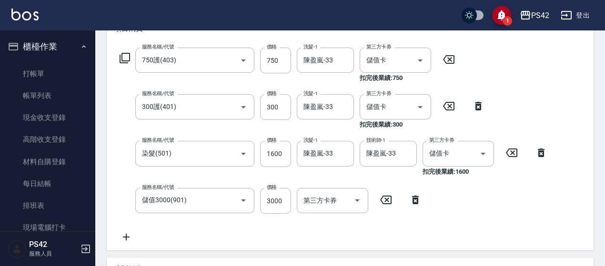
type input "無名字/0/null"
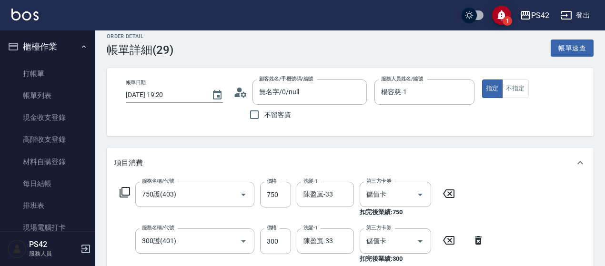
scroll to position [0, 0]
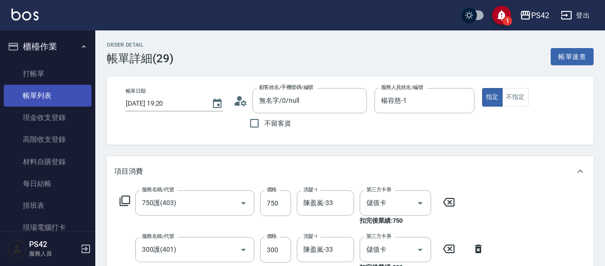
click at [44, 94] on link "帳單列表" at bounding box center [48, 96] width 88 height 22
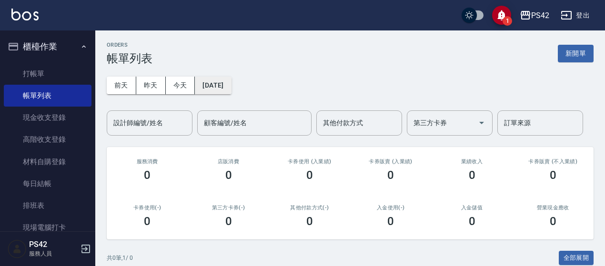
click at [213, 86] on button "[DATE]" at bounding box center [213, 86] width 36 height 18
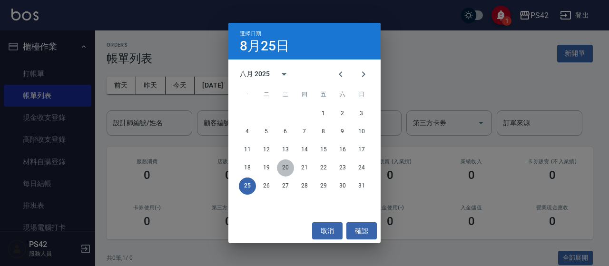
click at [286, 169] on button "20" at bounding box center [285, 167] width 17 height 17
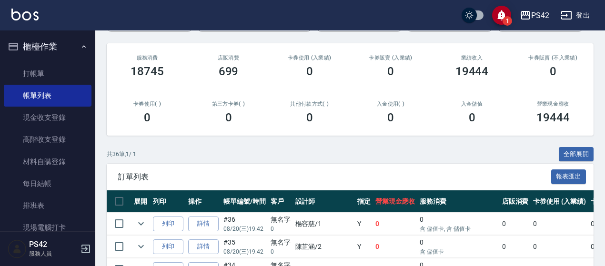
scroll to position [238, 0]
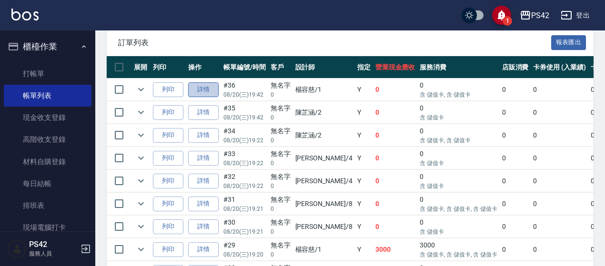
click at [202, 89] on link "詳情" at bounding box center [203, 89] width 30 height 15
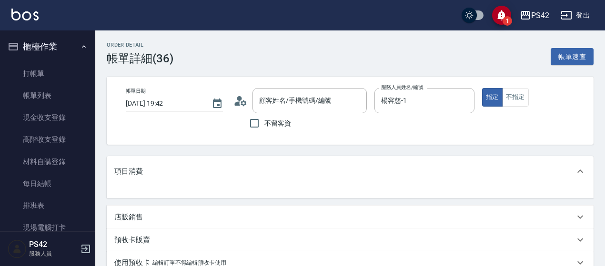
type input "無名字/0/null"
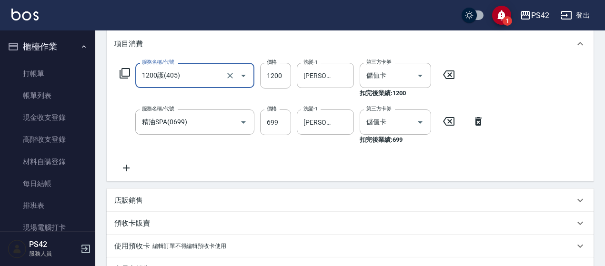
scroll to position [143, 0]
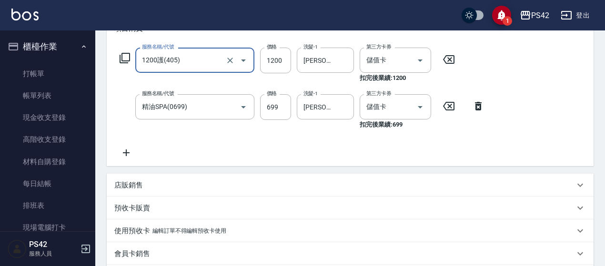
click at [126, 156] on icon at bounding box center [126, 152] width 7 height 7
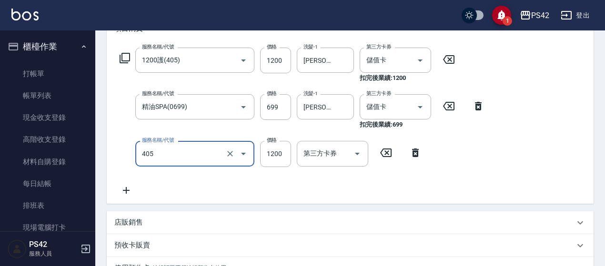
type input "1200護(405)"
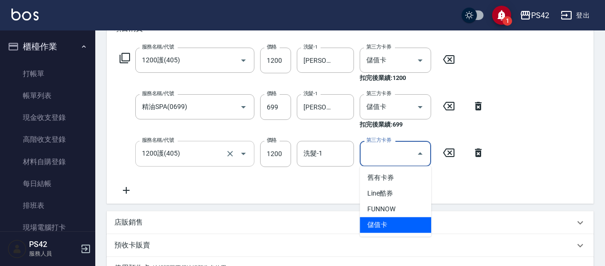
type input "儲值卡"
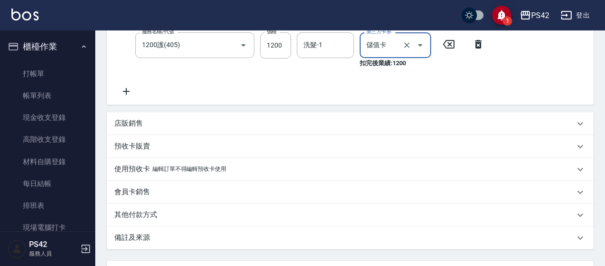
scroll to position [336, 0]
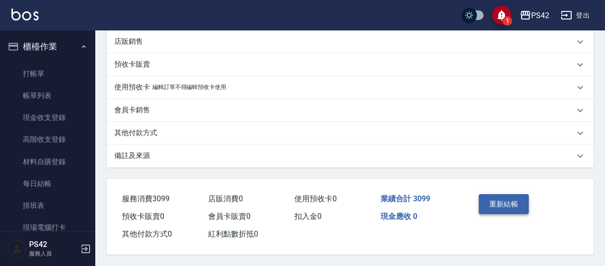
click at [509, 200] on button "重新結帳" at bounding box center [503, 204] width 50 height 20
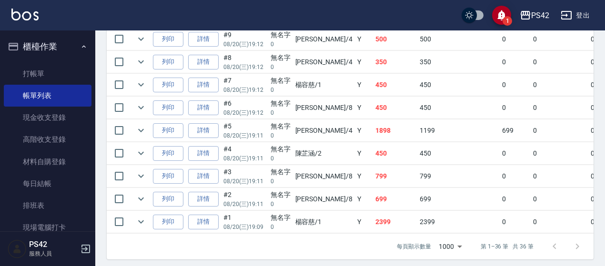
scroll to position [905, 0]
click at [206, 215] on link "詳情" at bounding box center [203, 222] width 30 height 15
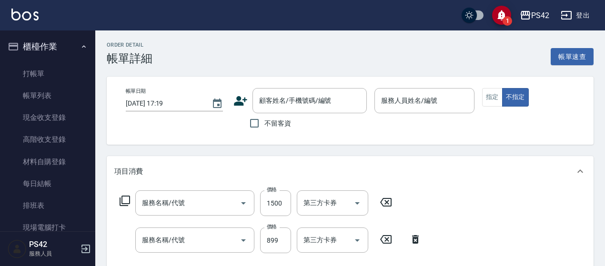
type input "2025/08/20 19:09"
type input "楊容慈-1"
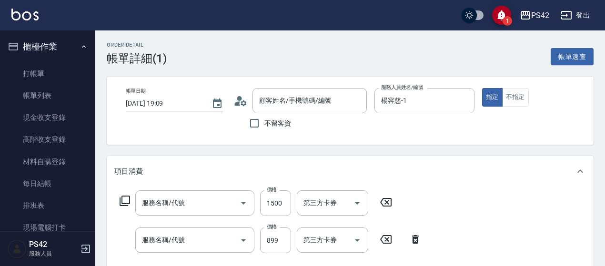
type input "無名字/0/null"
type input "單-接卸貼(715)"
type input "排毒SPA(0899)"
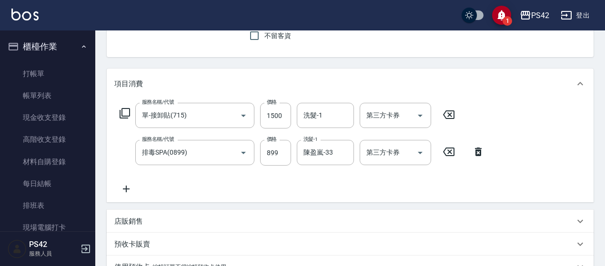
scroll to position [95, 0]
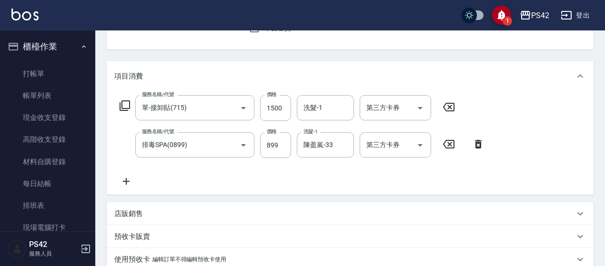
click at [127, 179] on icon at bounding box center [126, 181] width 24 height 11
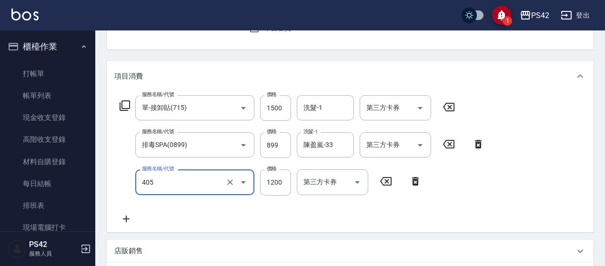
type input "1200護(405)"
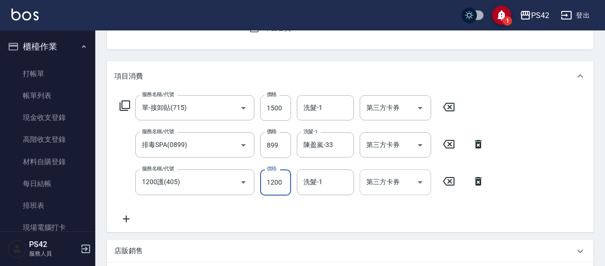
click at [403, 184] on input "第三方卡券" at bounding box center [388, 182] width 49 height 17
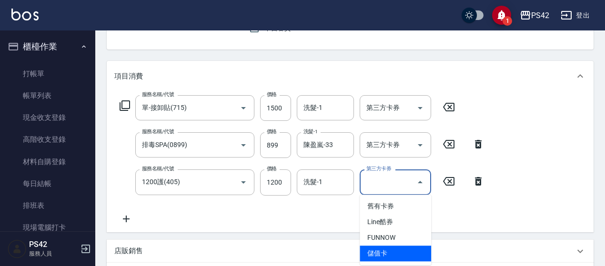
click at [388, 254] on span "儲值卡" at bounding box center [394, 254] width 71 height 16
type input "儲值卡"
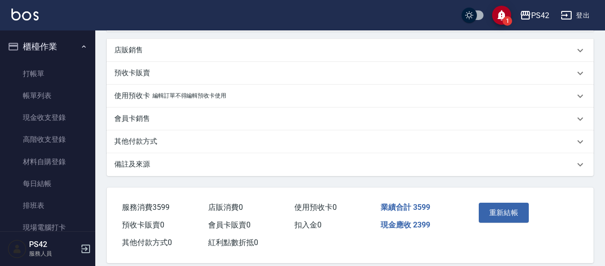
scroll to position [317, 0]
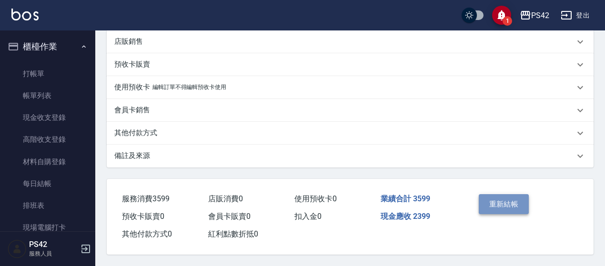
click at [492, 203] on button "重新結帳" at bounding box center [503, 204] width 50 height 20
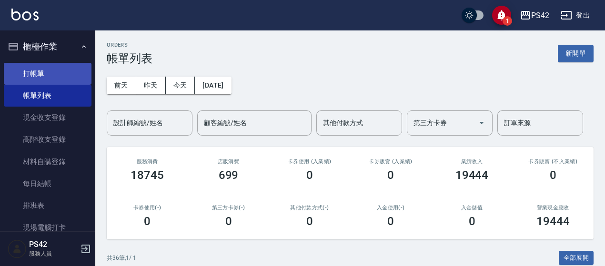
click at [43, 74] on link "打帳單" at bounding box center [48, 74] width 88 height 22
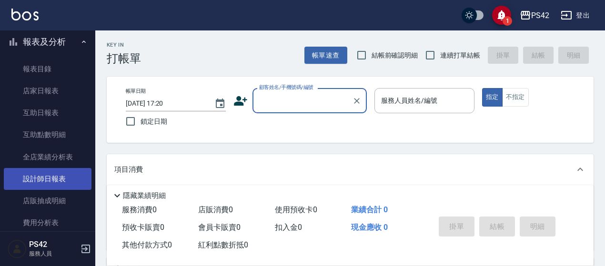
scroll to position [238, 0]
click at [55, 175] on link "設計師日報表" at bounding box center [48, 179] width 88 height 22
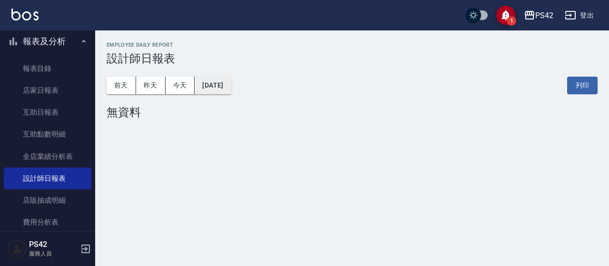
click at [231, 90] on button "[DATE]" at bounding box center [213, 86] width 36 height 18
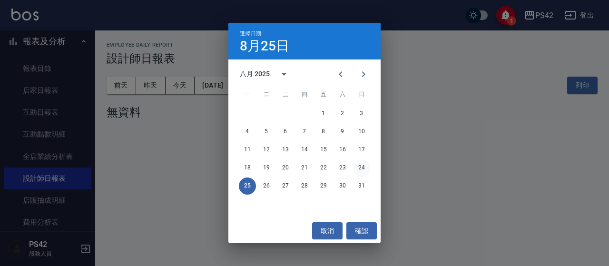
click at [361, 163] on button "24" at bounding box center [361, 167] width 17 height 17
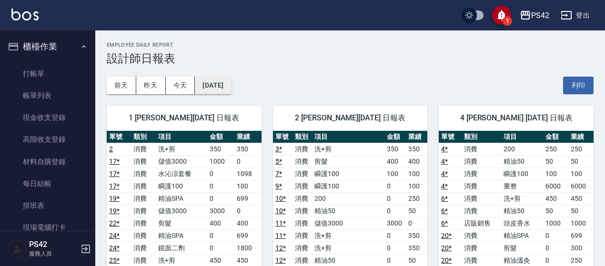
click at [231, 92] on button "[DATE]" at bounding box center [213, 86] width 36 height 18
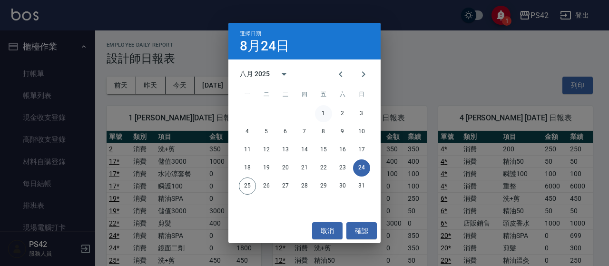
click at [327, 111] on button "1" at bounding box center [323, 113] width 17 height 17
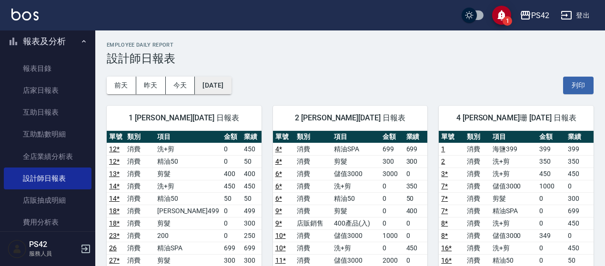
click at [231, 92] on button "[DATE]" at bounding box center [213, 86] width 36 height 18
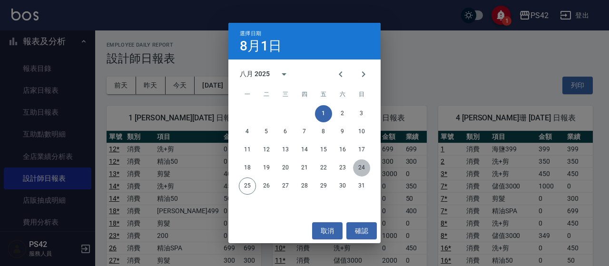
click at [362, 167] on button "24" at bounding box center [361, 167] width 17 height 17
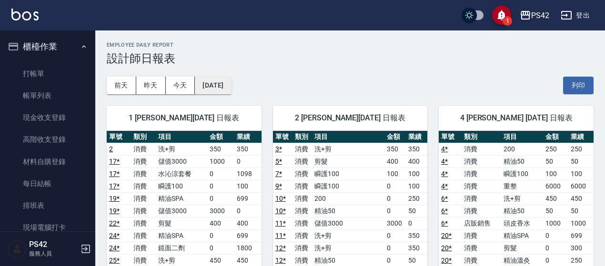
click at [220, 86] on button "[DATE]" at bounding box center [213, 86] width 36 height 18
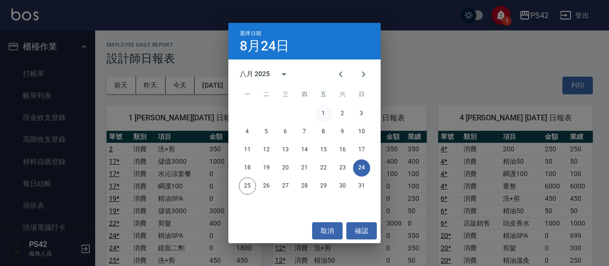
click at [324, 114] on button "1" at bounding box center [323, 113] width 17 height 17
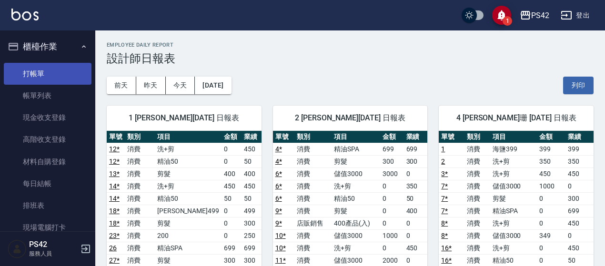
click at [54, 75] on link "打帳單" at bounding box center [48, 74] width 88 height 22
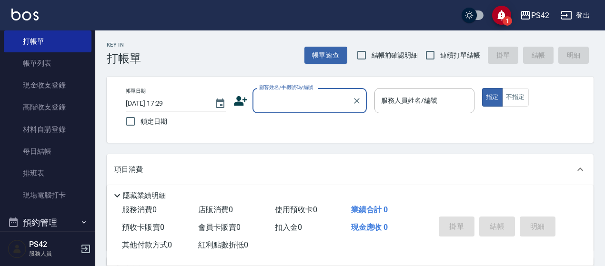
scroll to position [48, 0]
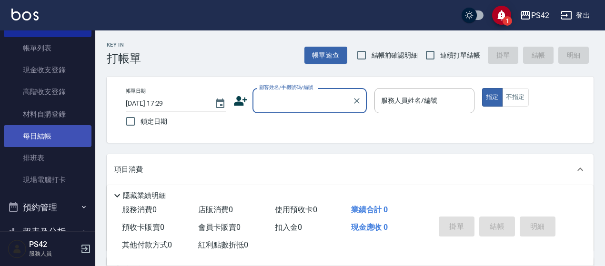
click at [42, 138] on link "每日結帳" at bounding box center [48, 136] width 88 height 22
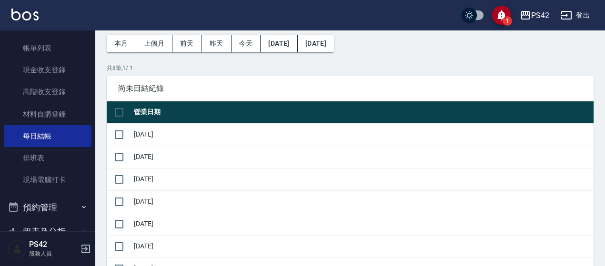
scroll to position [95, 0]
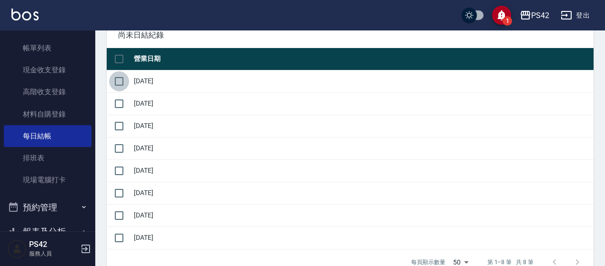
click at [121, 81] on input "checkbox" at bounding box center [119, 81] width 20 height 20
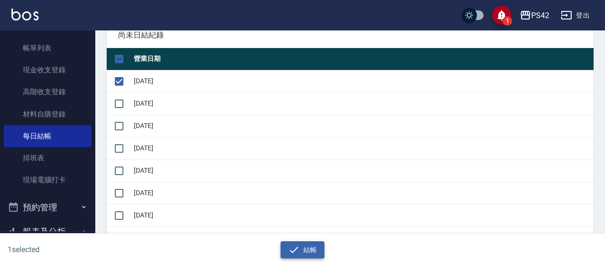
click at [305, 247] on button "結帳" at bounding box center [302, 250] width 44 height 18
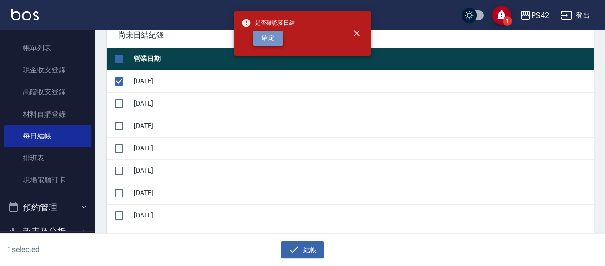
click at [258, 38] on button "確定" at bounding box center [268, 38] width 30 height 15
checkbox input "false"
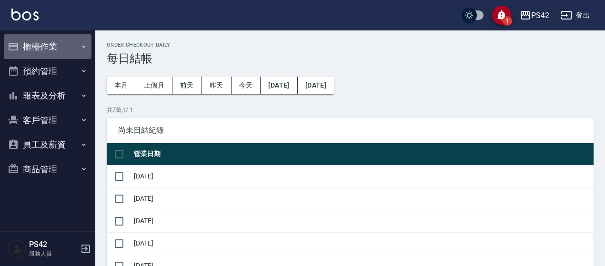
click at [72, 48] on button "櫃檯作業" at bounding box center [48, 46] width 88 height 25
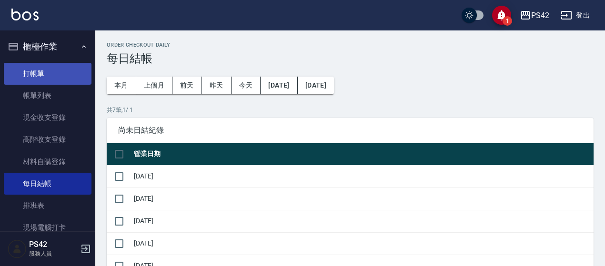
click at [71, 76] on link "打帳單" at bounding box center [48, 74] width 88 height 22
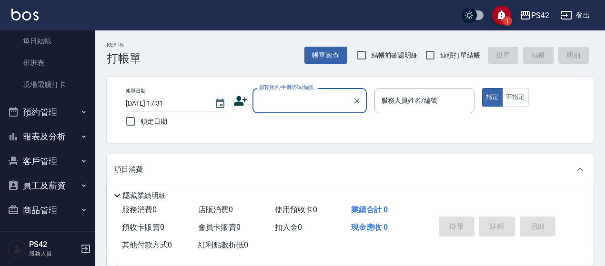
scroll to position [145, 0]
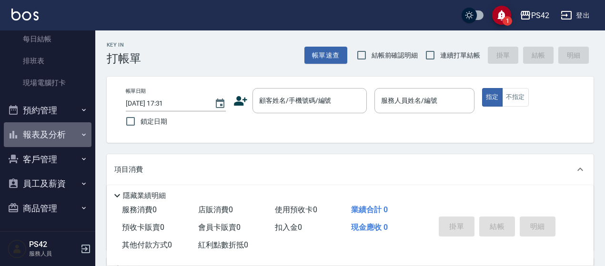
click at [65, 139] on button "報表及分析" at bounding box center [48, 134] width 88 height 25
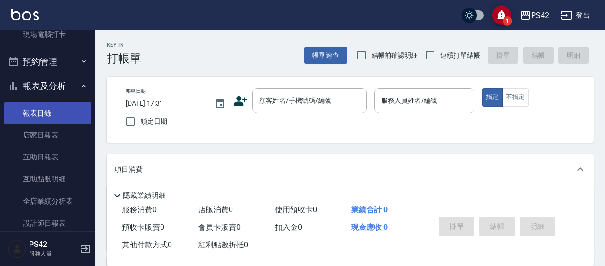
scroll to position [240, 0]
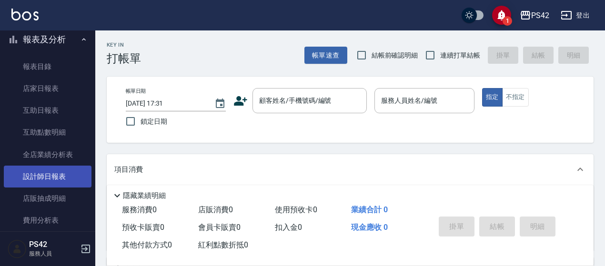
click at [63, 173] on link "設計師日報表" at bounding box center [48, 177] width 88 height 22
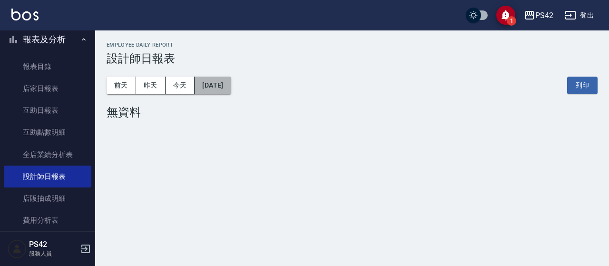
click at [223, 83] on button "[DATE]" at bounding box center [213, 86] width 36 height 18
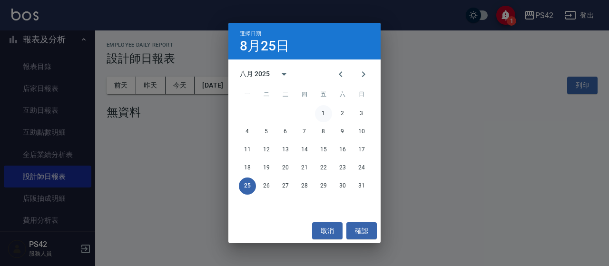
click at [328, 109] on button "1" at bounding box center [323, 113] width 17 height 17
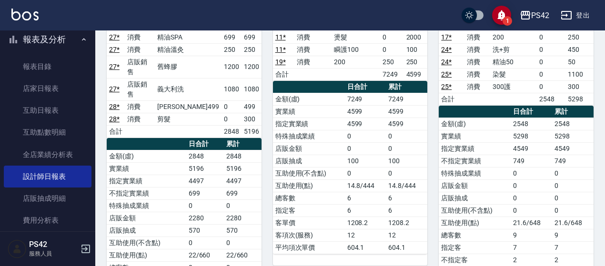
scroll to position [238, 0]
